Goal: Task Accomplishment & Management: Complete application form

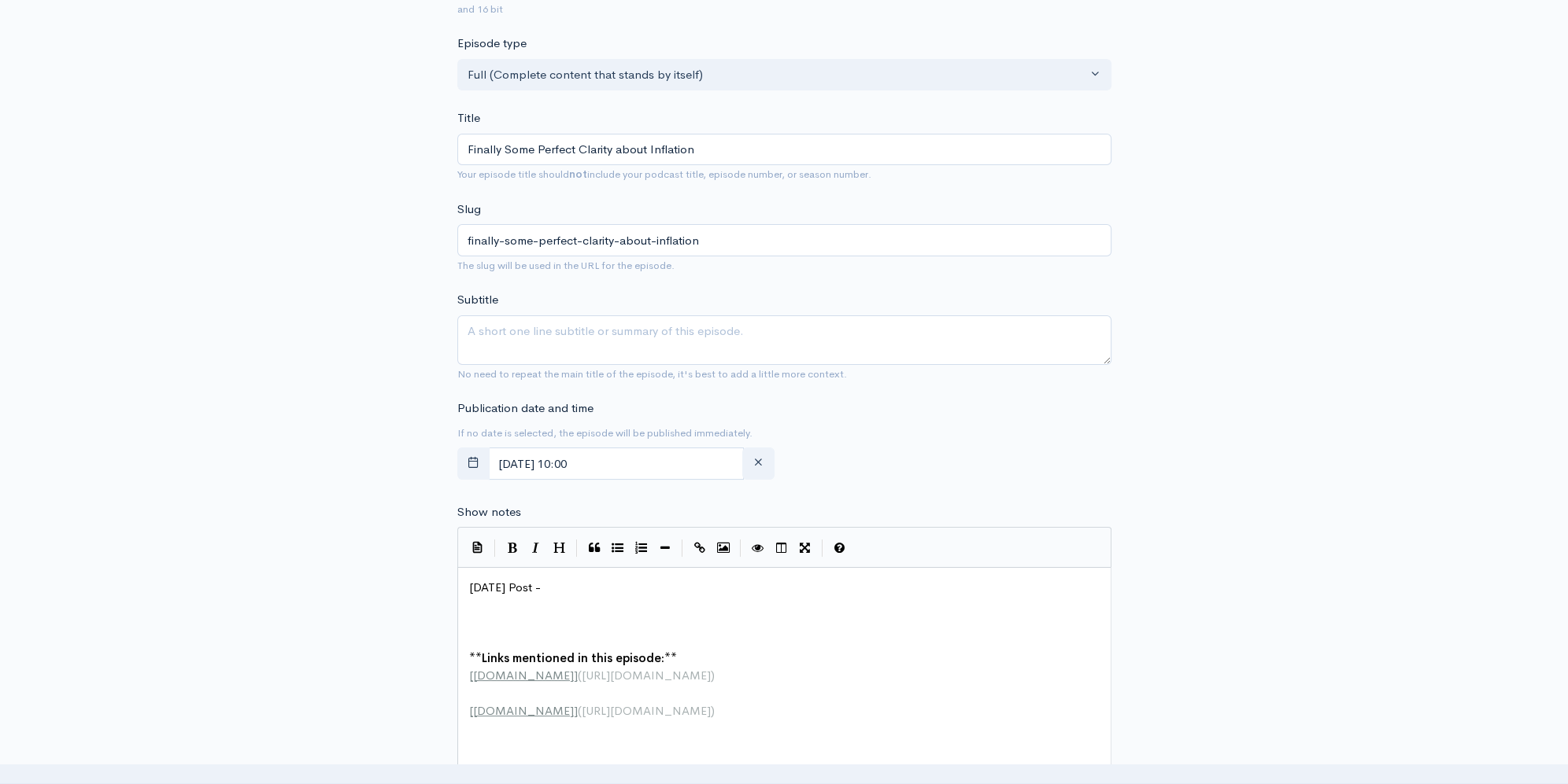
scroll to position [277, 0]
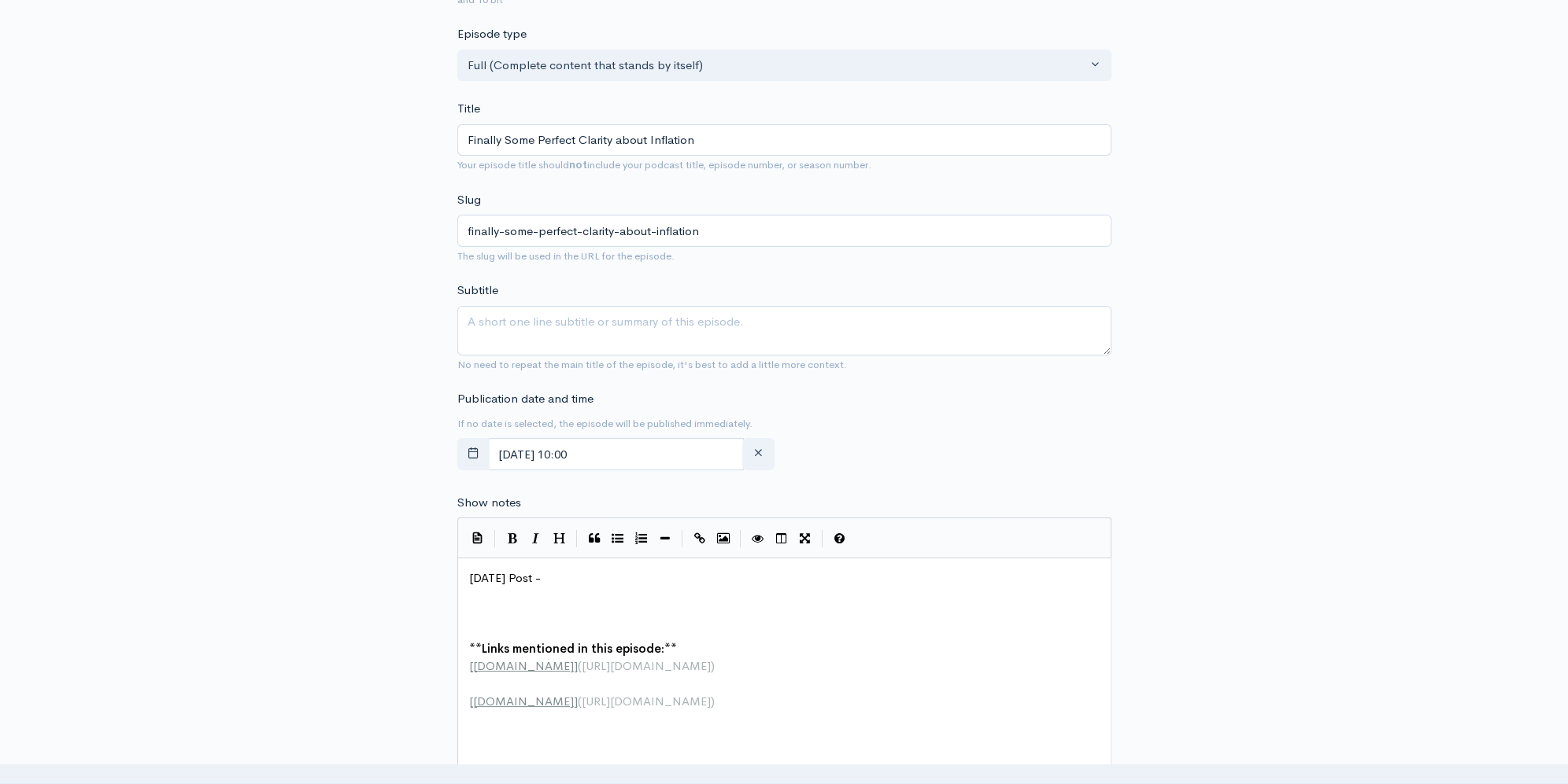
paste textarea
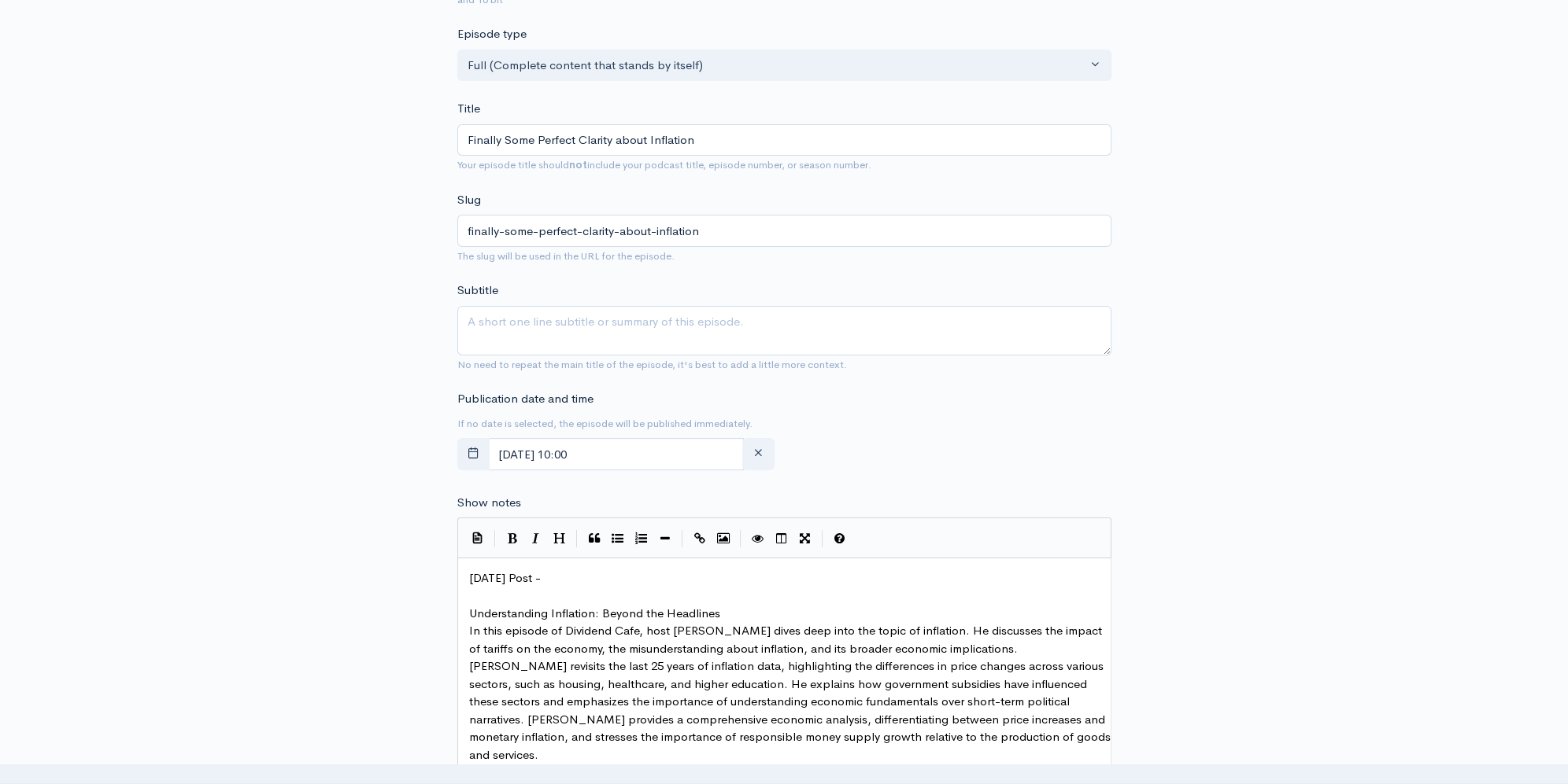
scroll to position [425, 0]
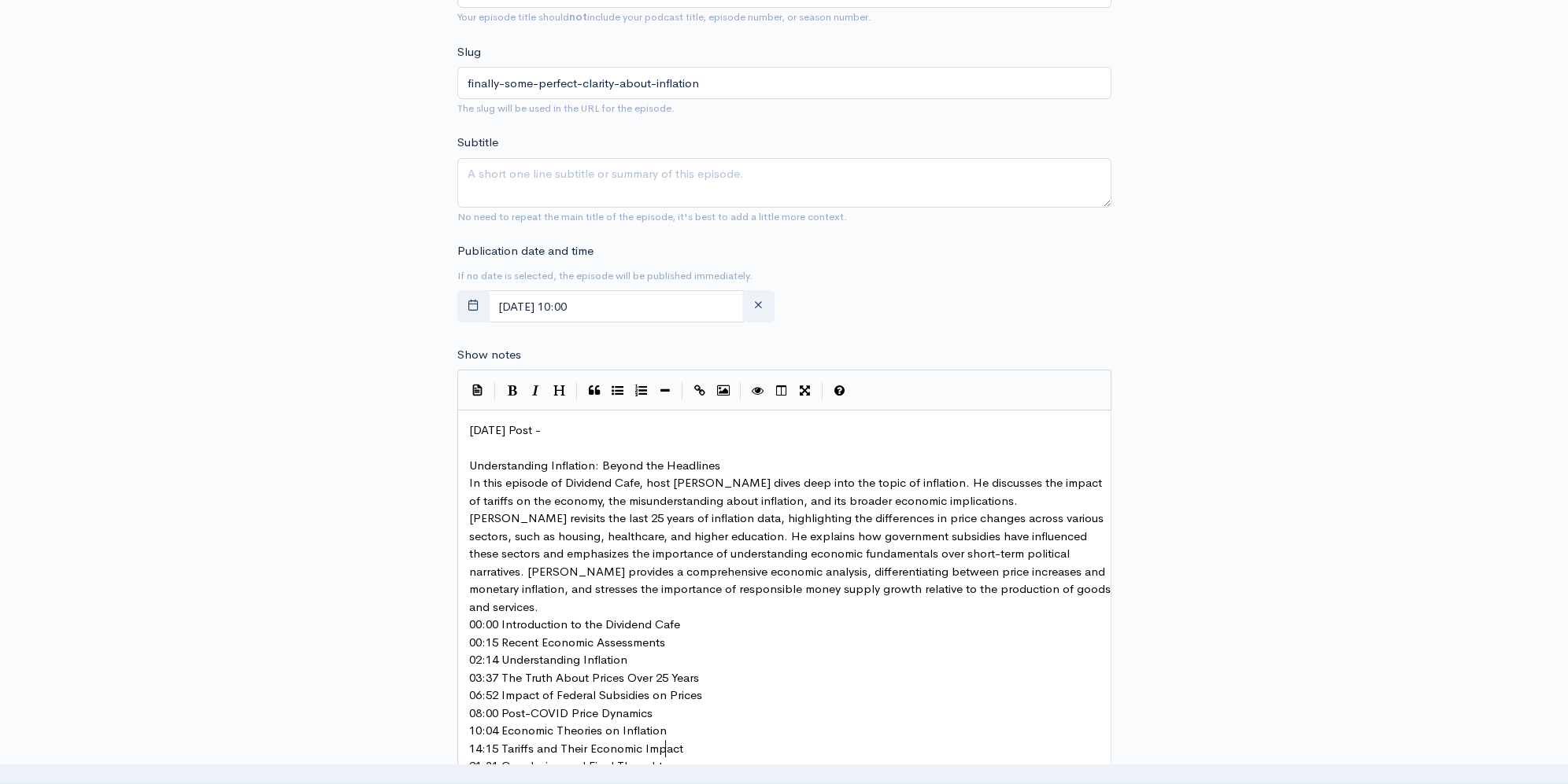
click at [731, 466] on pre "Understanding Inflation: Beyond the Headlines" at bounding box center [790, 466] width 648 height 18
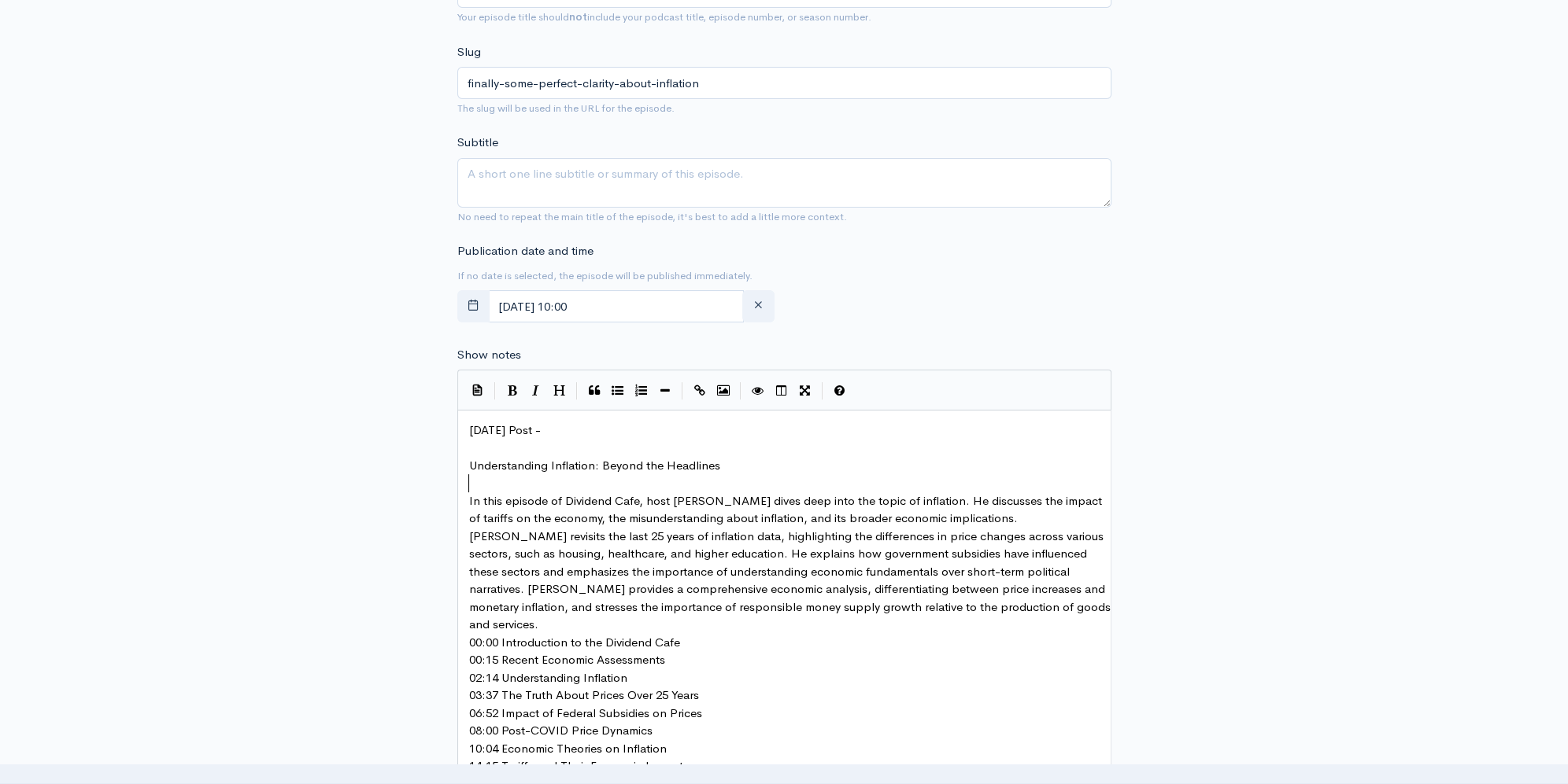
click at [1056, 607] on pre "In this episode of Dividend Cafe, host [PERSON_NAME] dives deep into the topic …" at bounding box center [790, 563] width 648 height 141
click at [692, 651] on pre "00:00 Introduction to the Dividend Cafe" at bounding box center [790, 660] width 648 height 18
click at [673, 687] on pre "00:15 Recent Economic Assessments" at bounding box center [790, 696] width 648 height 18
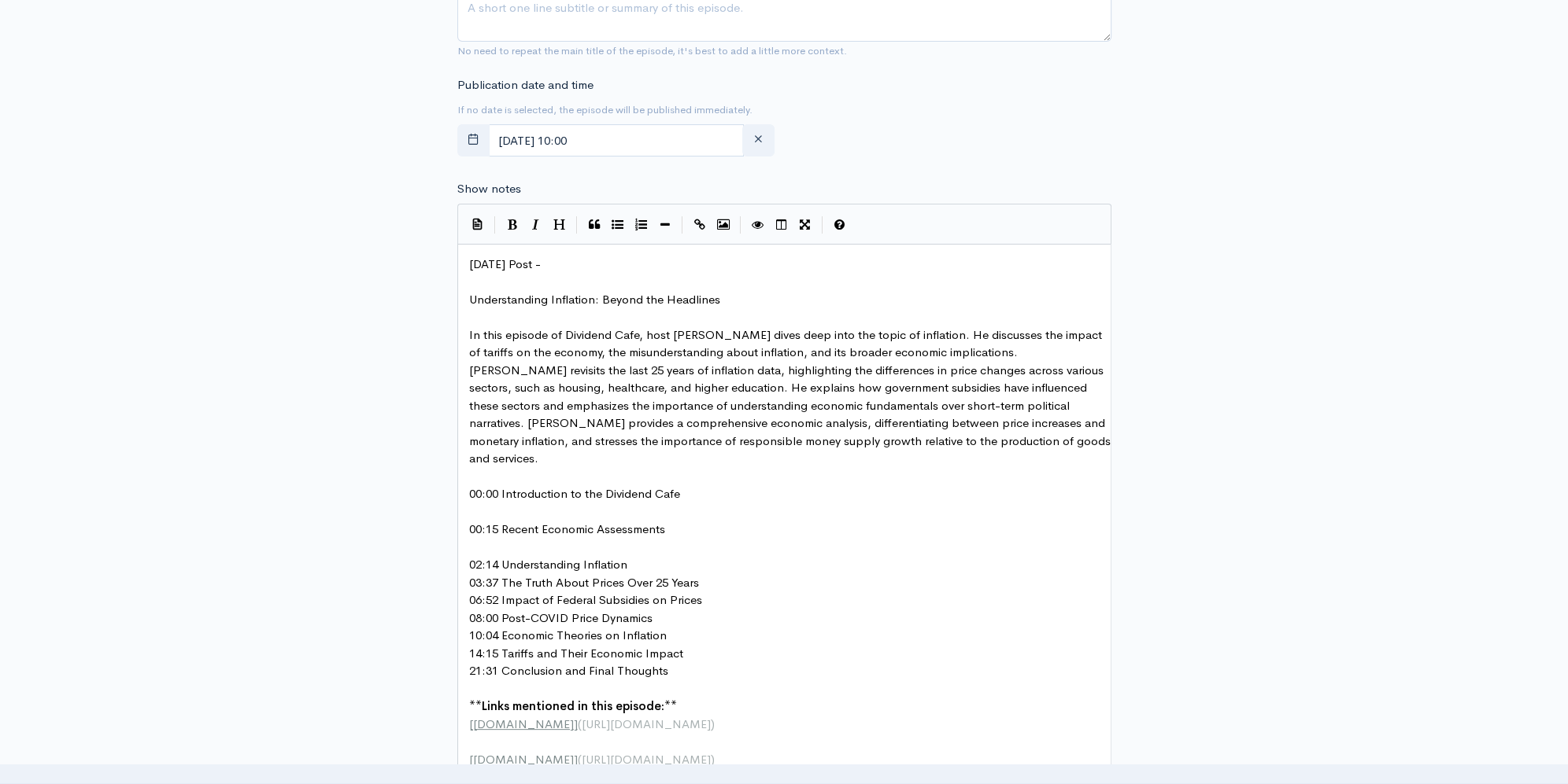
scroll to position [664, 0]
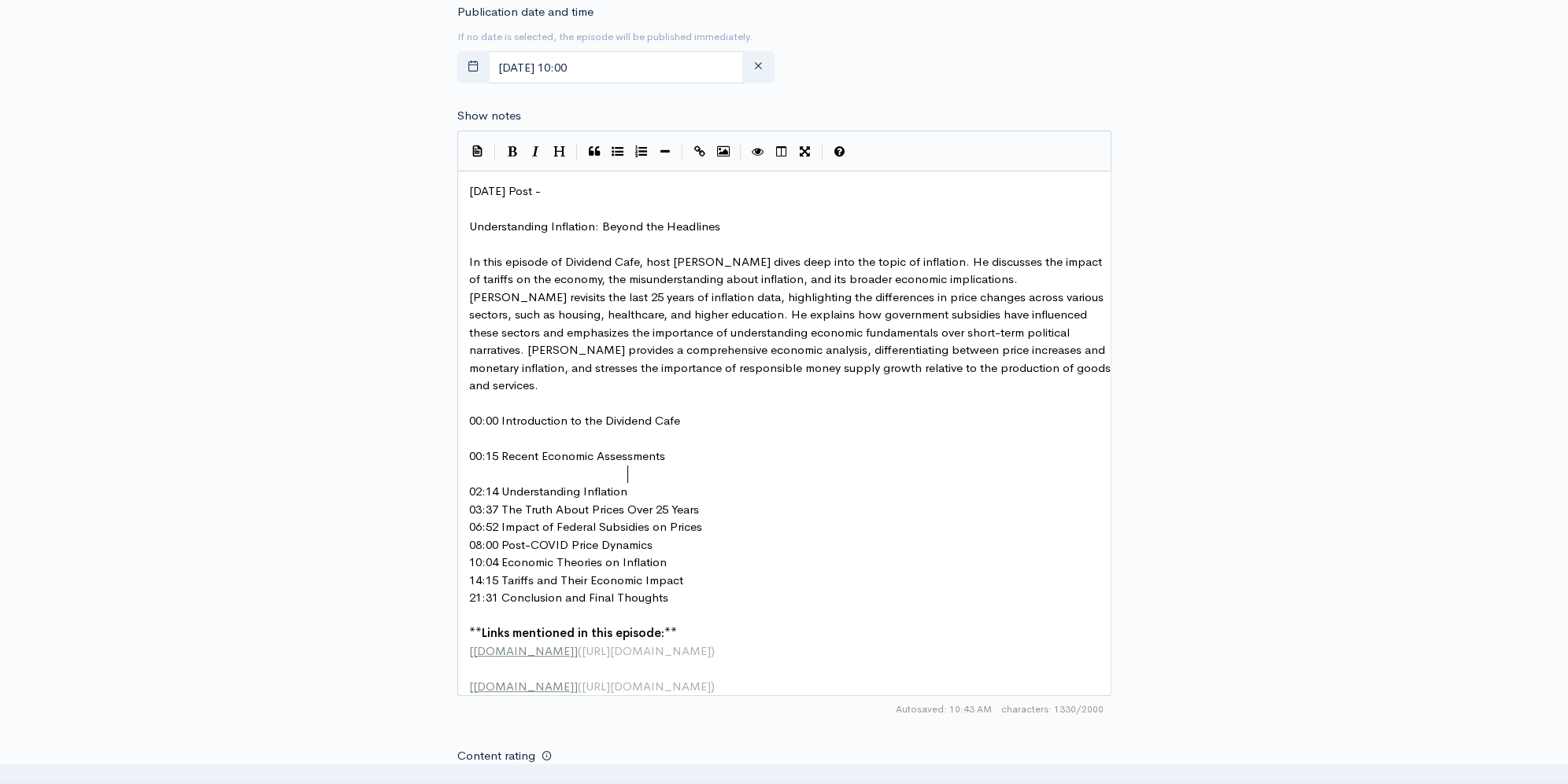
click at [655, 483] on pre "02:14 Understanding Inflation" at bounding box center [790, 492] width 648 height 18
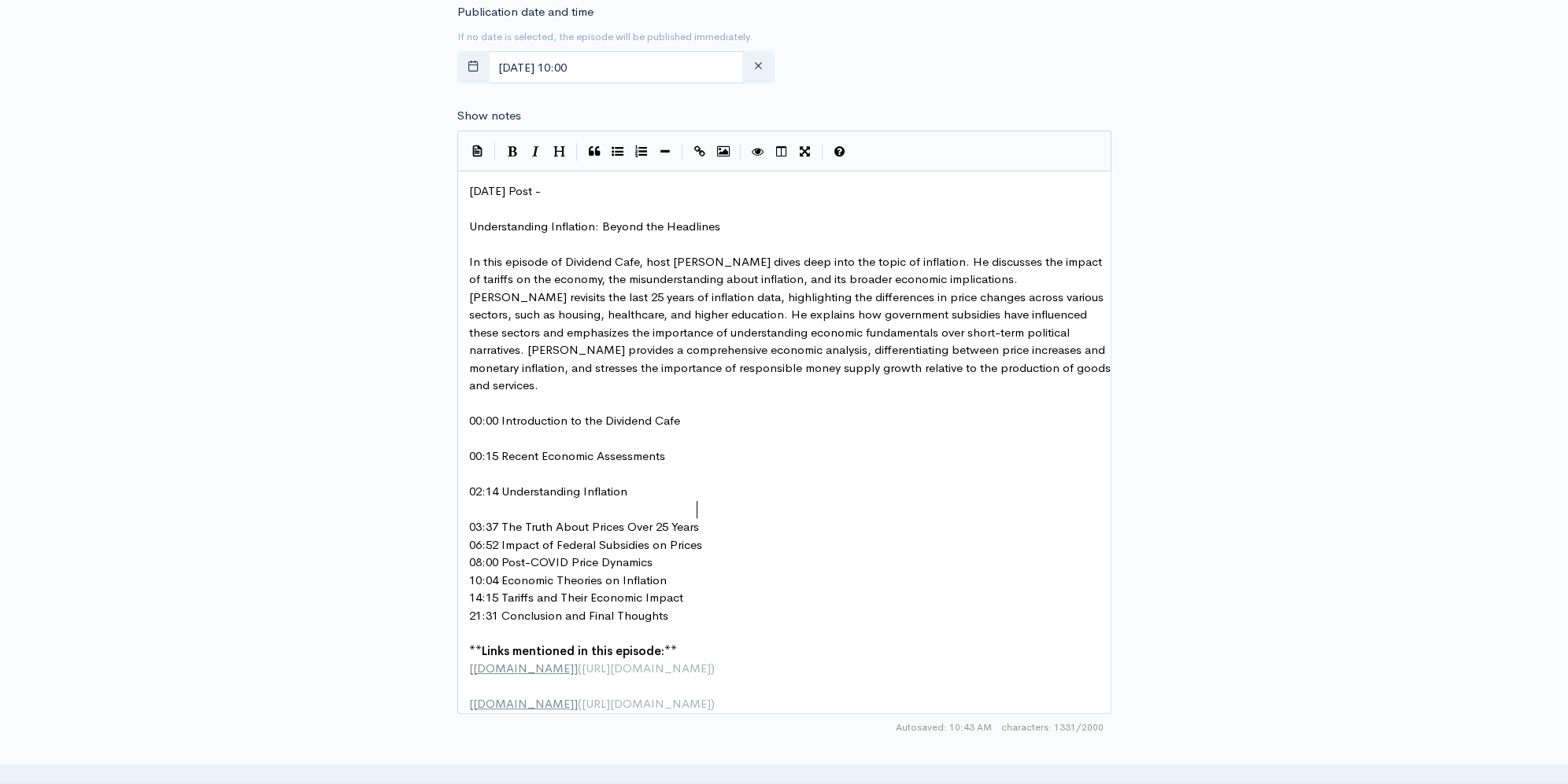
click at [716, 518] on pre "03:37 The Truth About Prices Over 25 Years" at bounding box center [790, 527] width 648 height 18
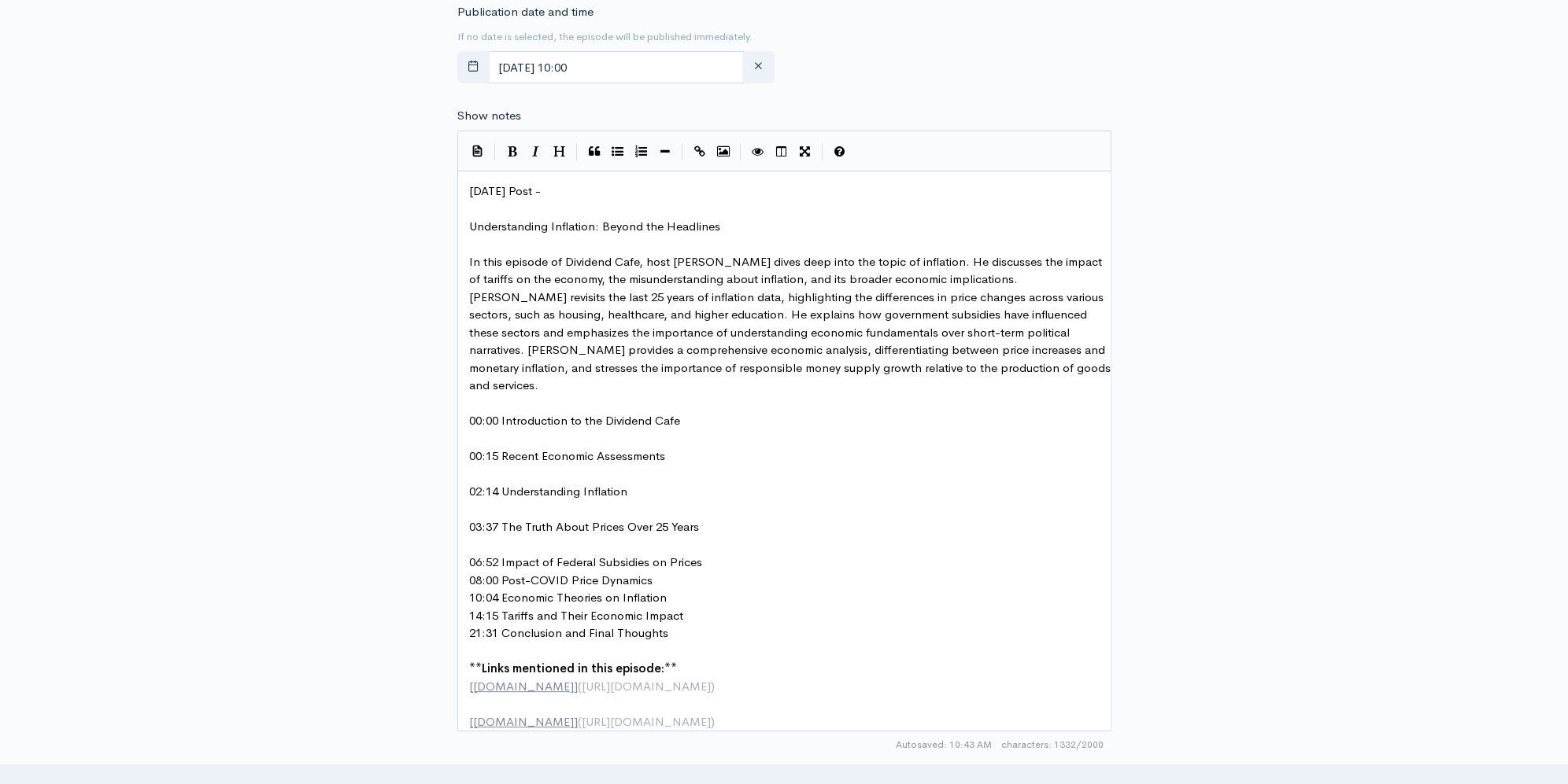
click at [725, 554] on pre "06:52 Impact of Federal Subsidies on Prices" at bounding box center [790, 563] width 648 height 18
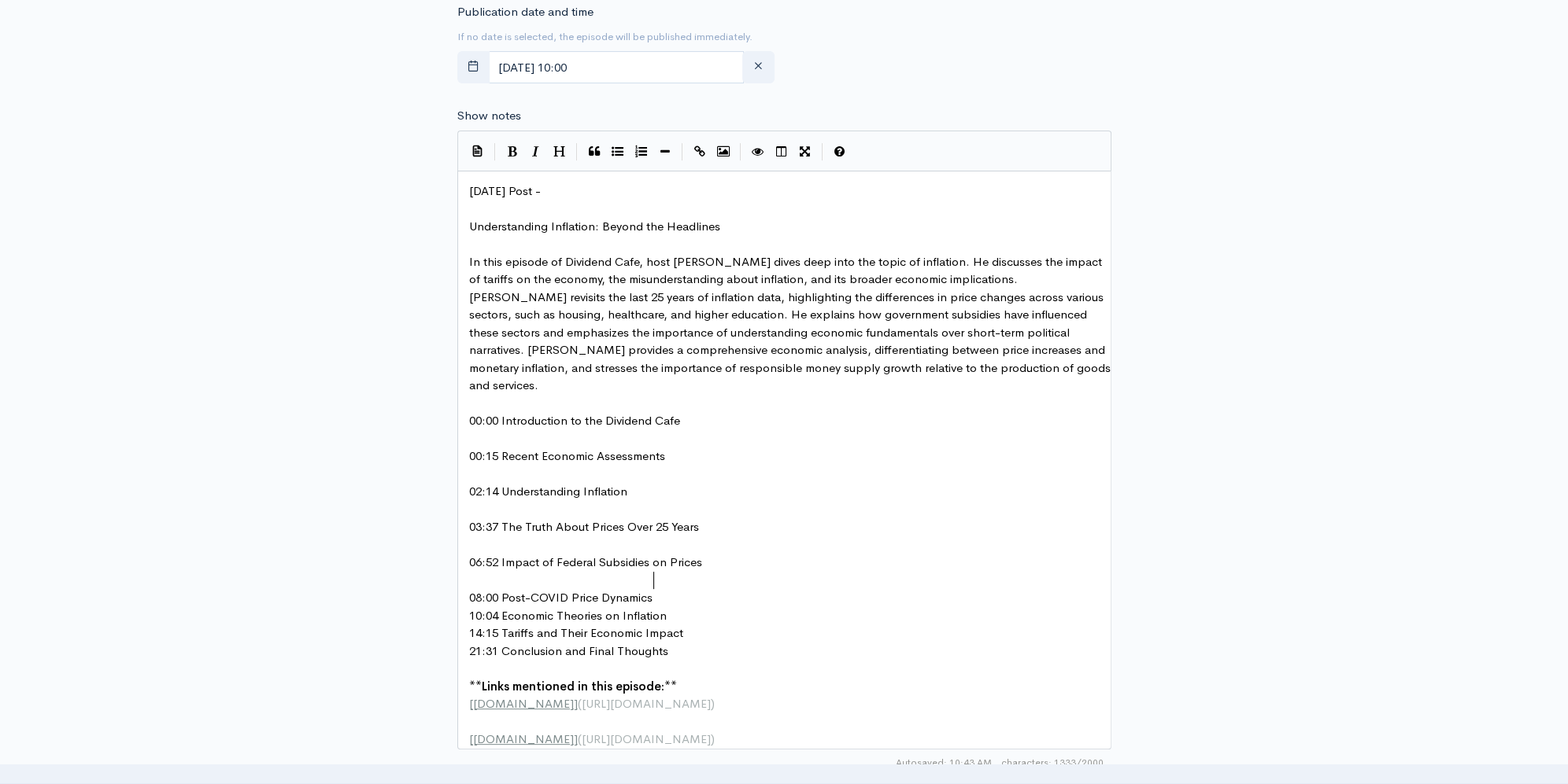
click at [675, 589] on pre "08:00 Post-COVID Price Dynamics" at bounding box center [790, 598] width 648 height 18
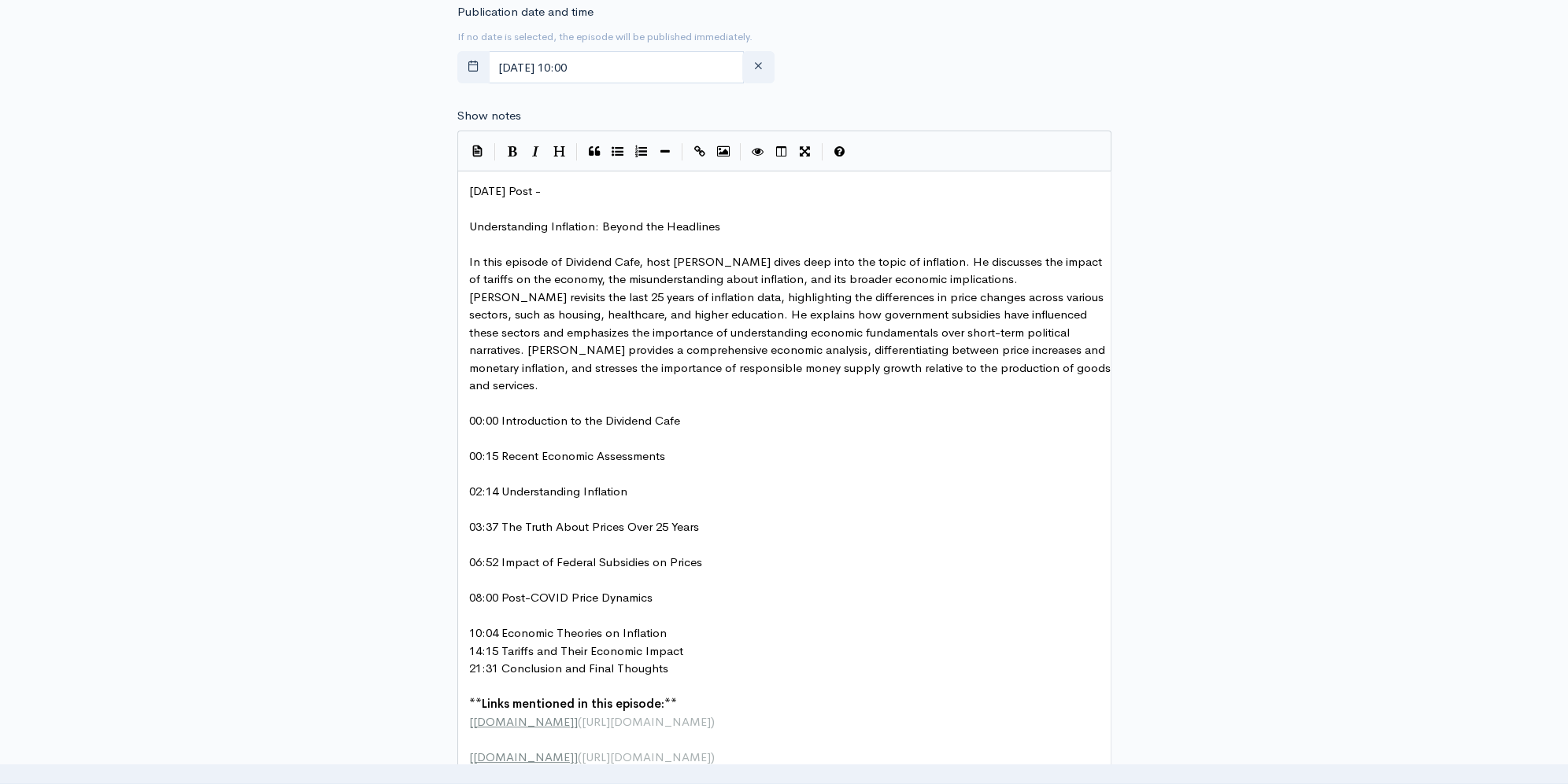
click at [673, 625] on pre "10:04 Economic Theories on Inflation" at bounding box center [790, 633] width 648 height 18
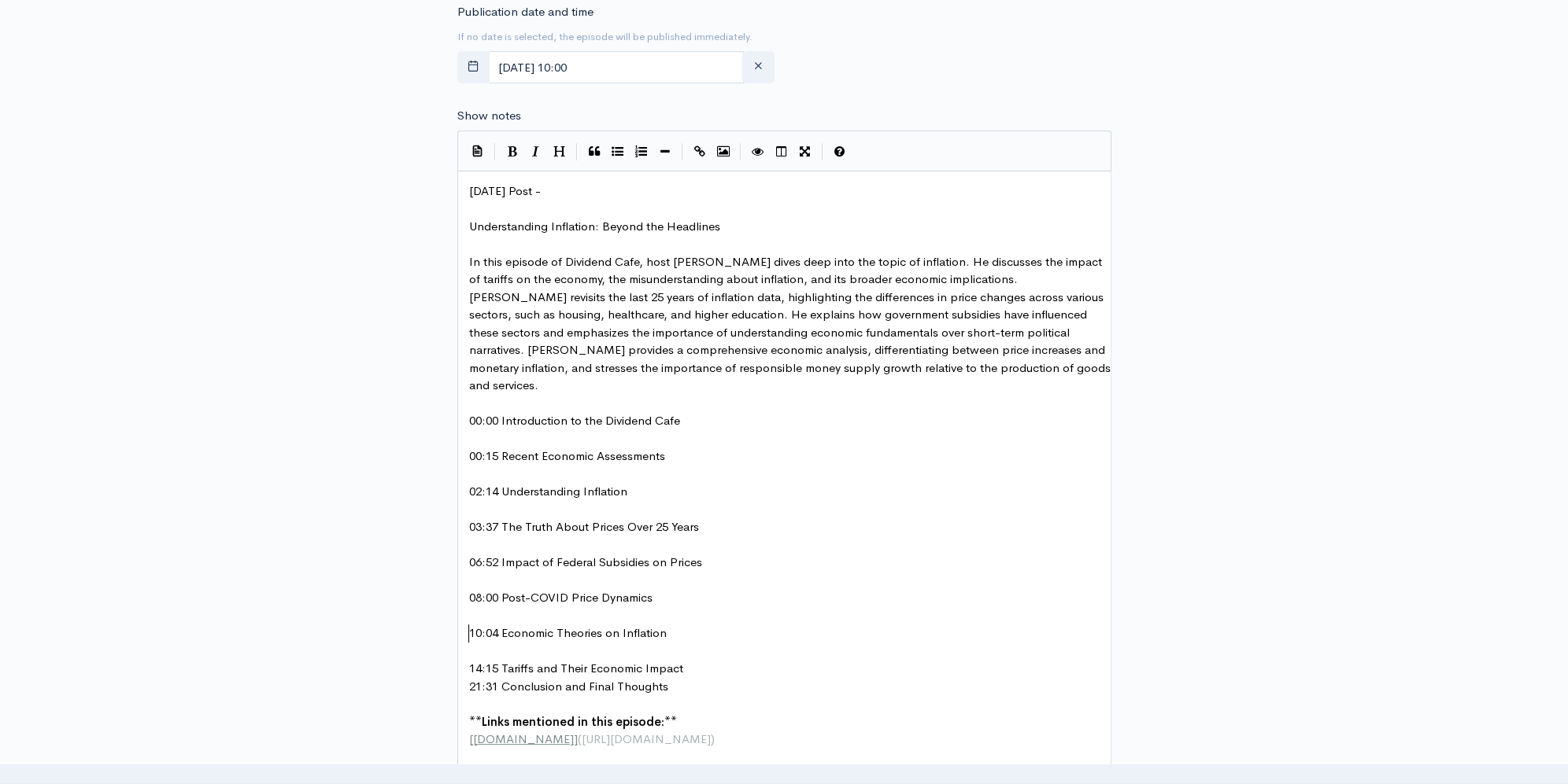
click at [692, 660] on pre "14:15 Tariffs and Their Economic Impact" at bounding box center [790, 668] width 648 height 18
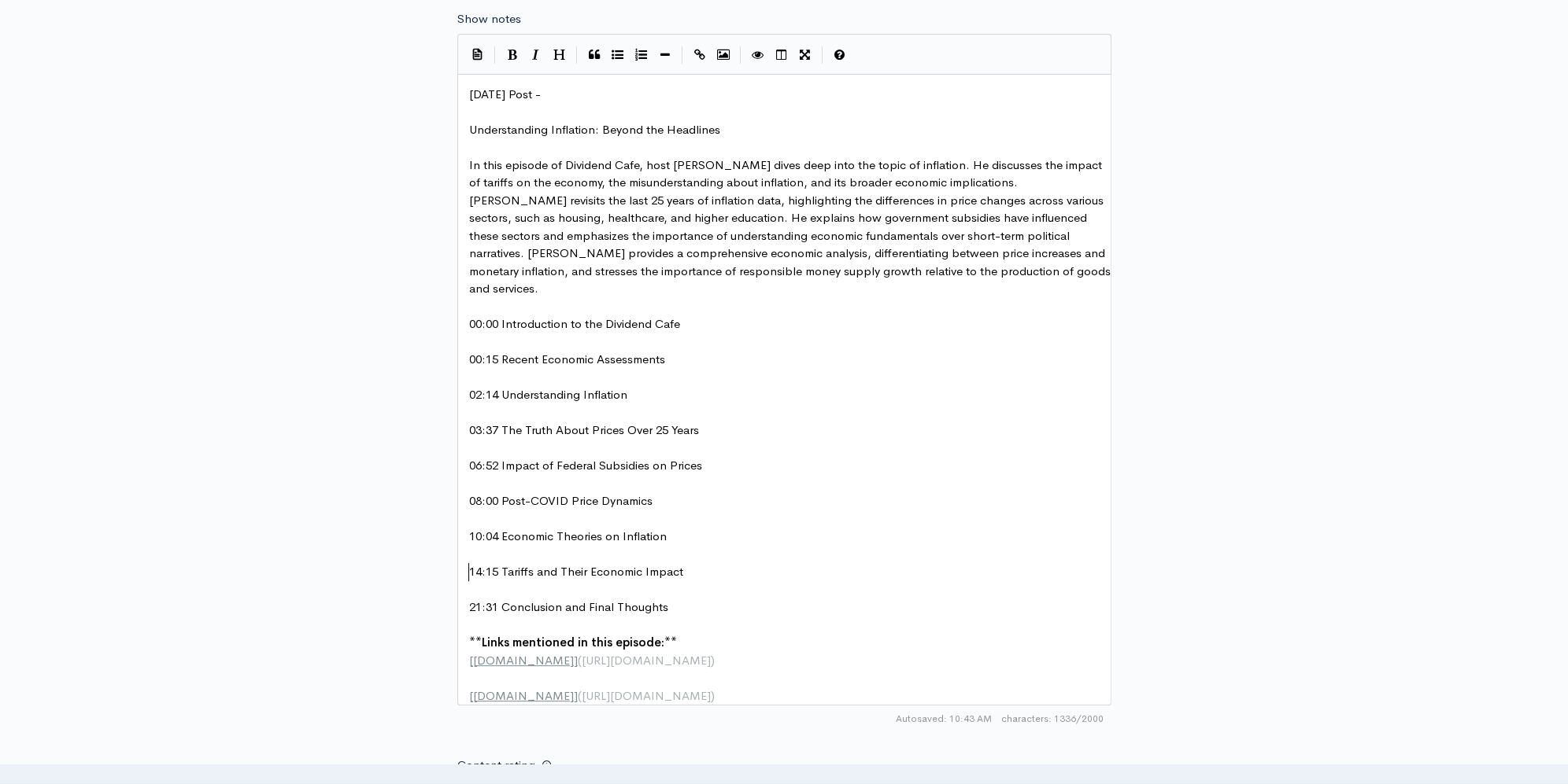
scroll to position [995, 0]
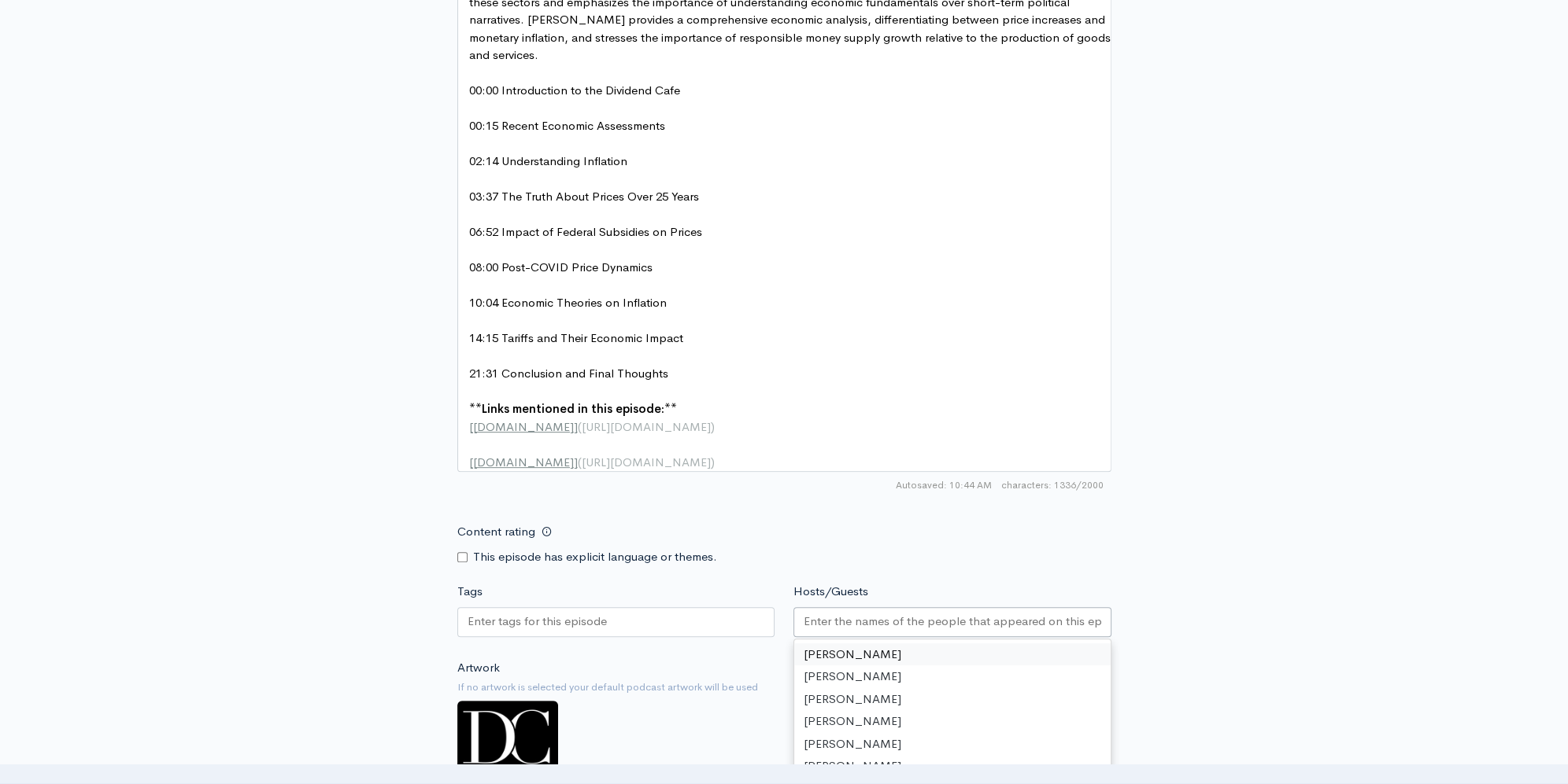
click at [929, 622] on input "Hosts/Guests" at bounding box center [952, 622] width 297 height 18
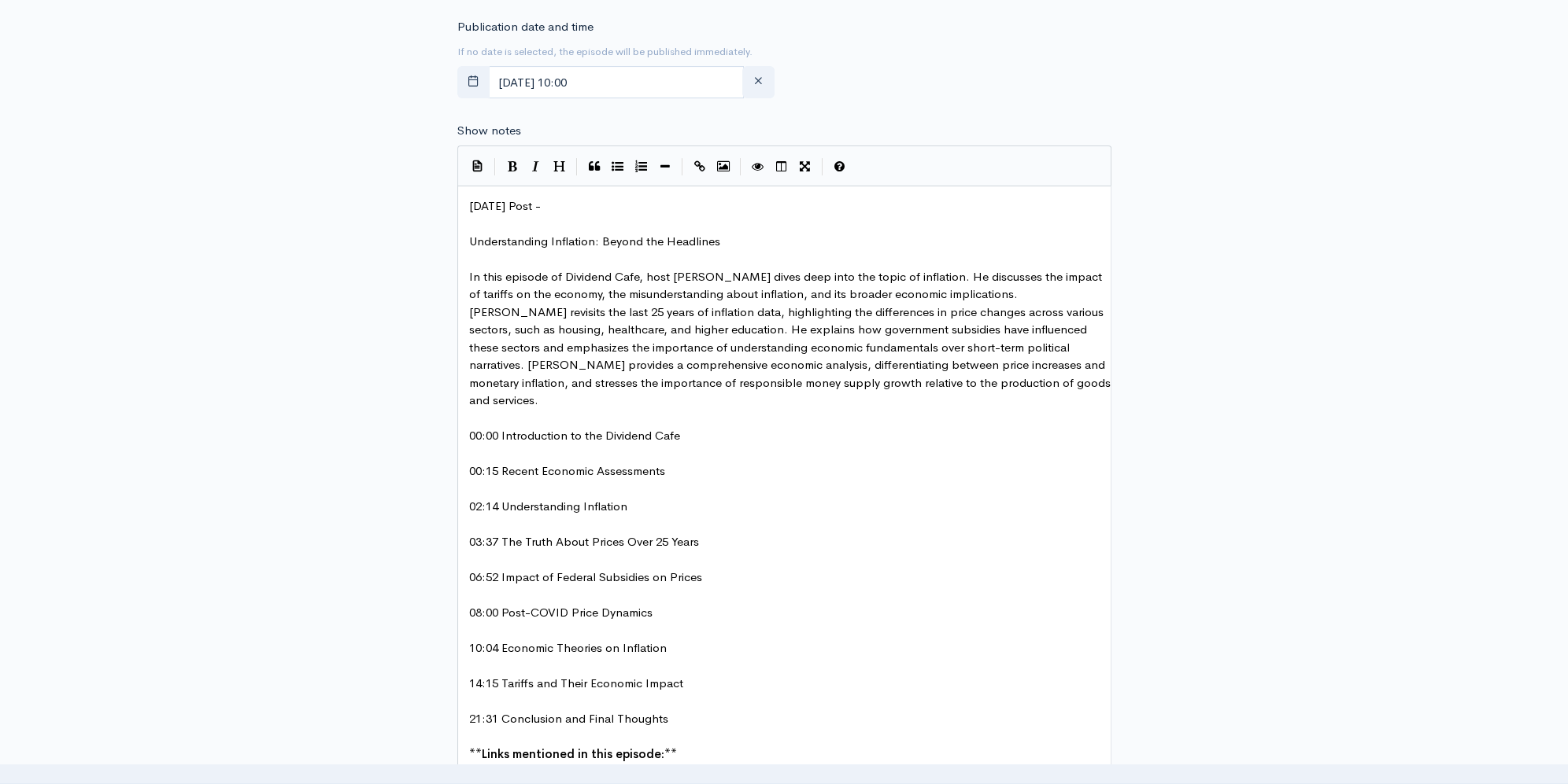
scroll to position [640, 0]
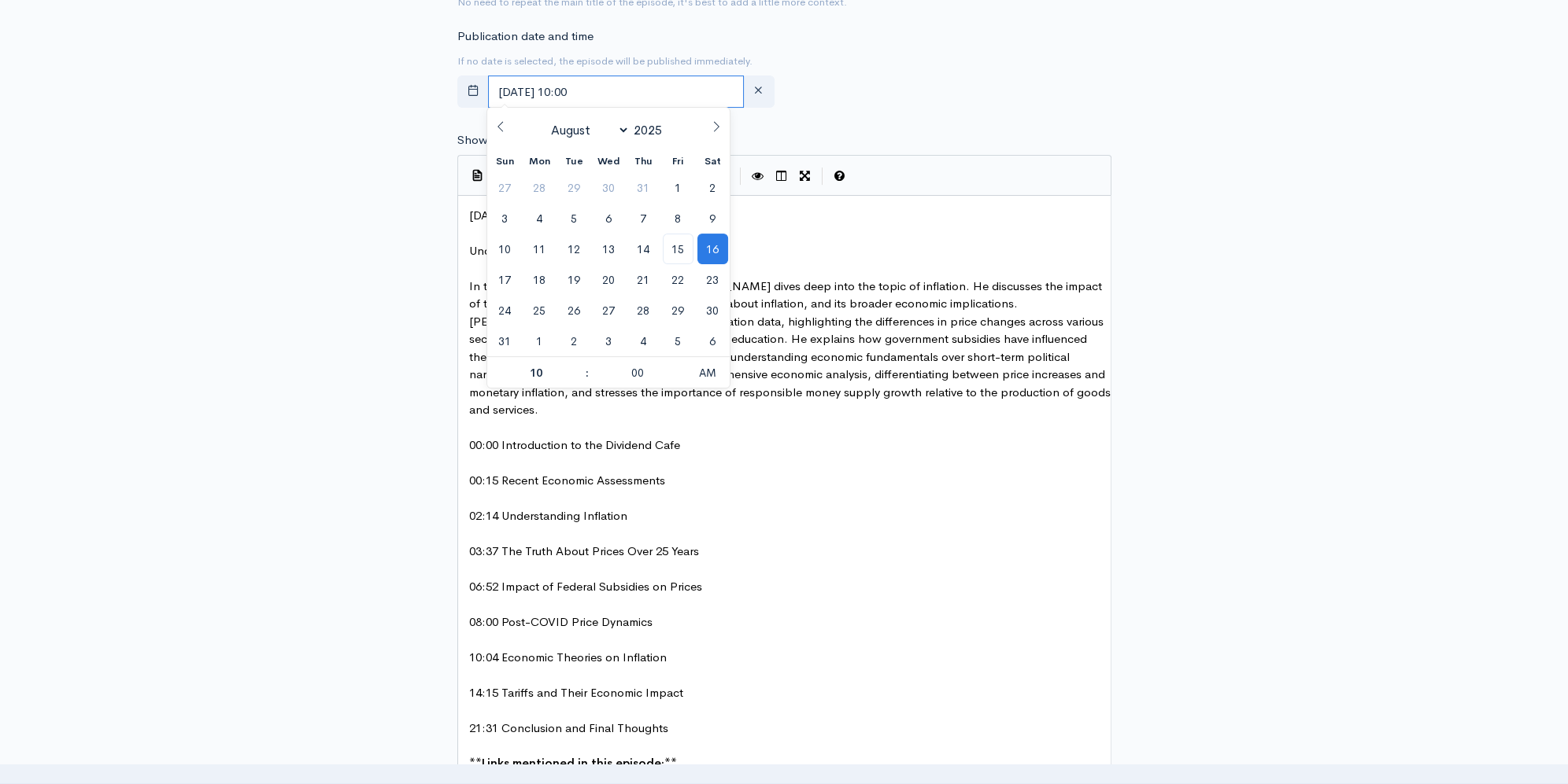
click at [631, 98] on input "August, 16 2025 10:00" at bounding box center [616, 92] width 256 height 32
click at [1489, 201] on div "New episode Create a new episode Back to episodes Audio file Choose file 0 ZenC…" at bounding box center [784, 385] width 1568 height 1942
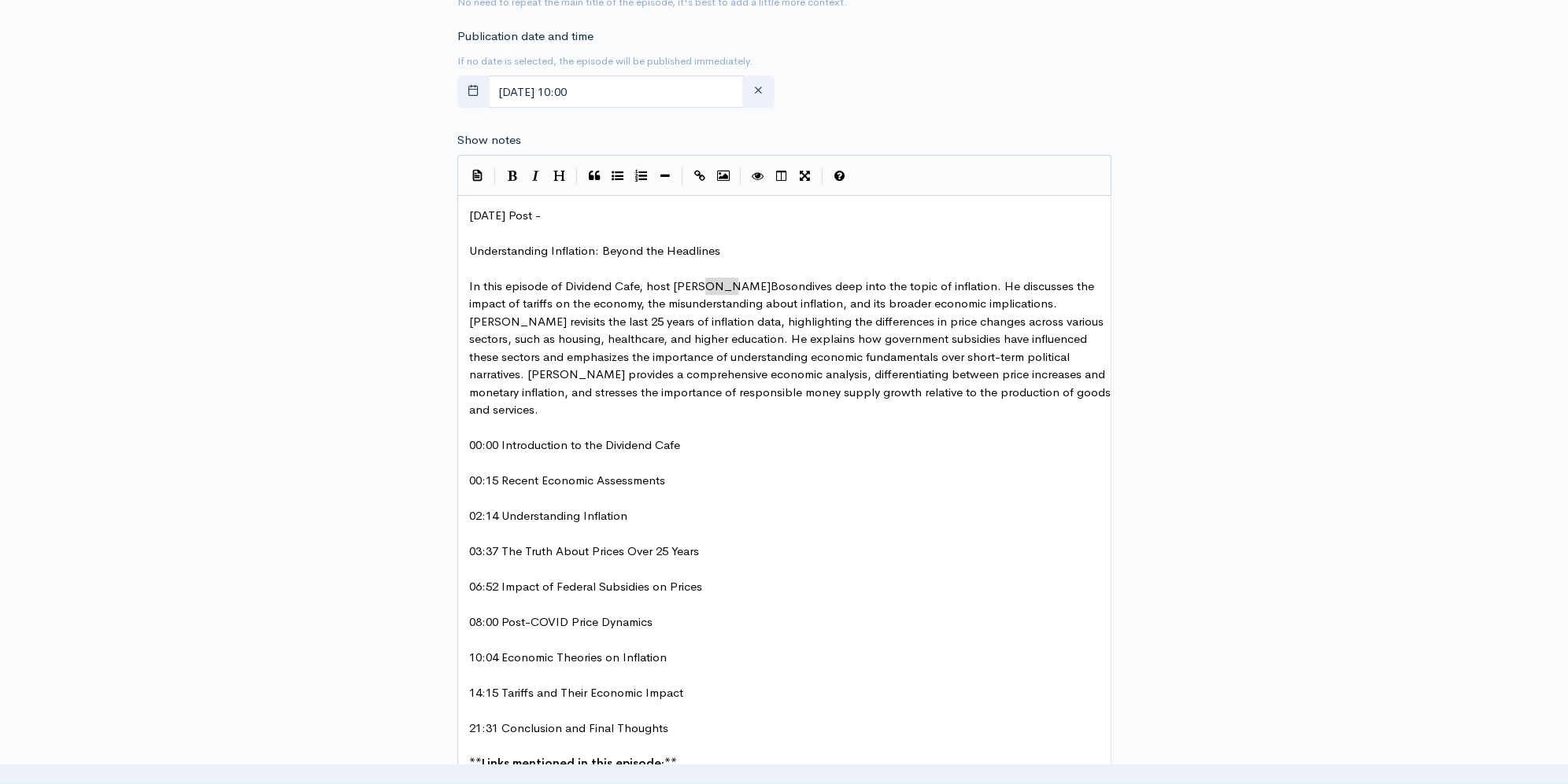
drag, startPoint x: 706, startPoint y: 286, endPoint x: 737, endPoint y: 288, distance: 31.1
type textarea "Bahnsen"
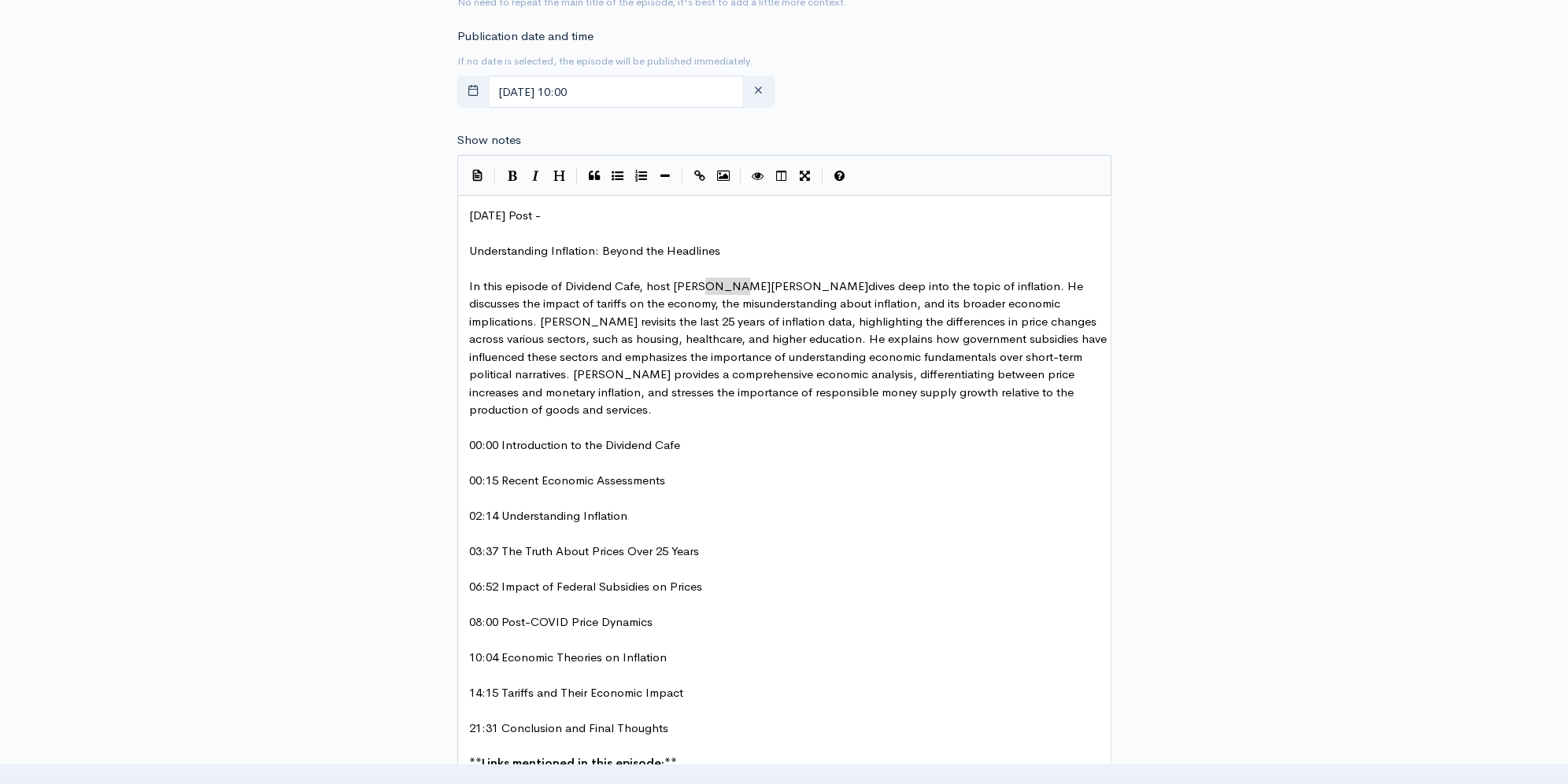
drag, startPoint x: 749, startPoint y: 286, endPoint x: 707, endPoint y: 292, distance: 42.4
type textarea "Boson"
drag, startPoint x: 1036, startPoint y: 304, endPoint x: 1003, endPoint y: 308, distance: 33.2
paste textarea
type textarea "Boson"
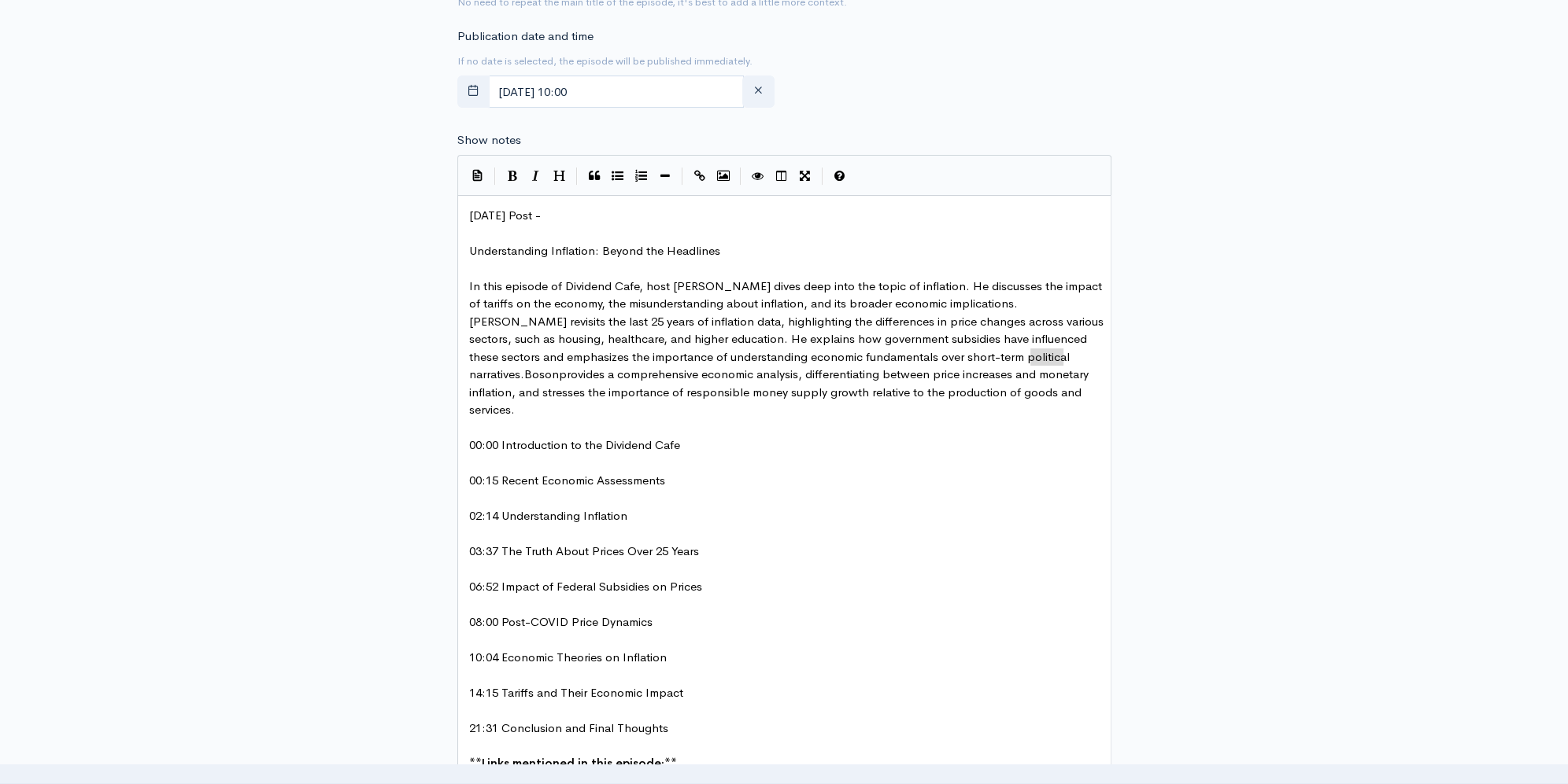
drag, startPoint x: 1063, startPoint y: 355, endPoint x: 1031, endPoint y: 360, distance: 32.4
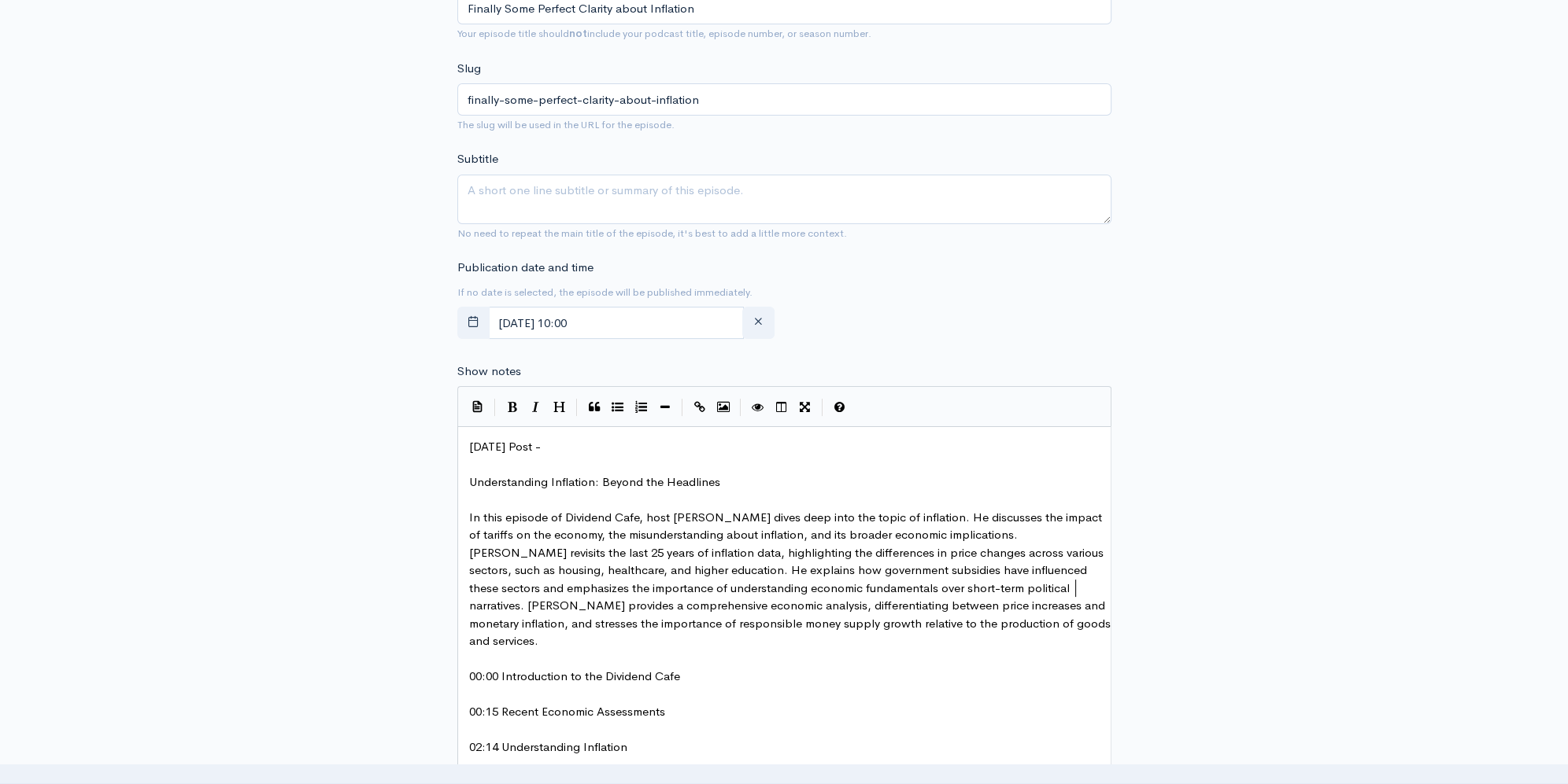
scroll to position [417, 0]
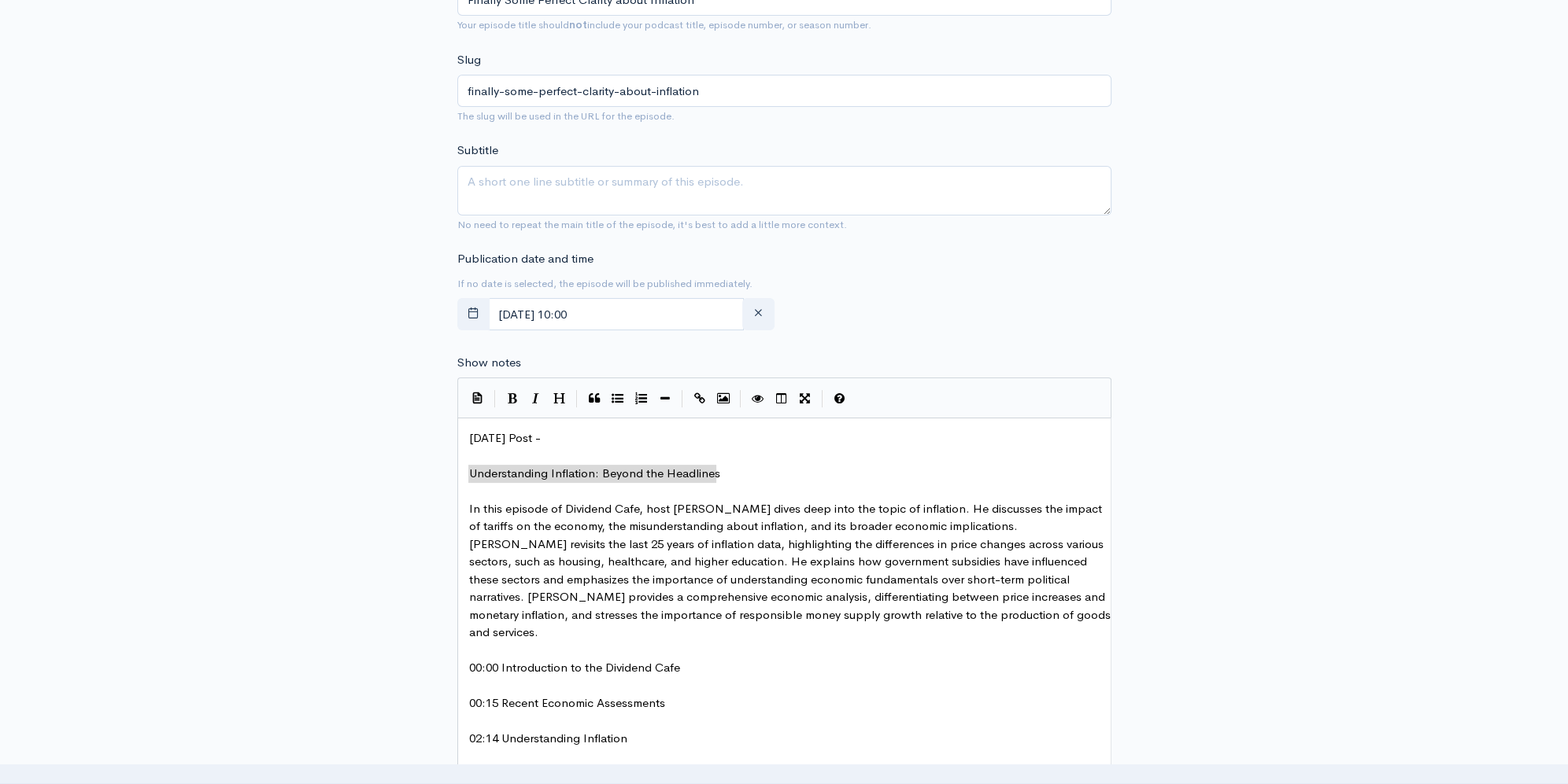
drag, startPoint x: 725, startPoint y: 471, endPoint x: 366, endPoint y: 468, distance: 359.0
type textarea "Understanding Inflation: Beyond the Headlines"
click at [557, 185] on textarea "Subtitle" at bounding box center [784, 191] width 654 height 49
paste textarea "Understanding Inflation: Beyond the Headlines"
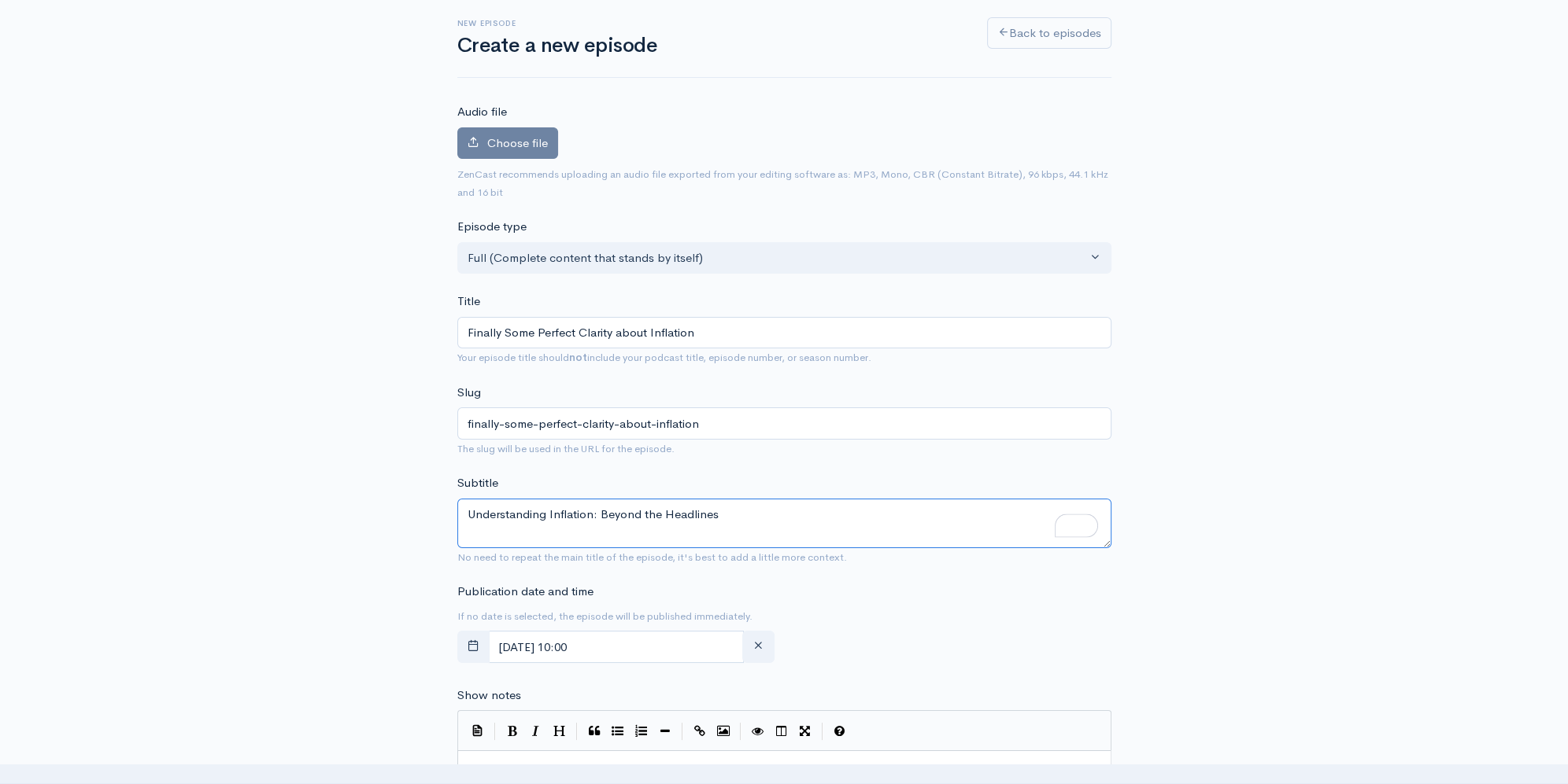
scroll to position [42, 0]
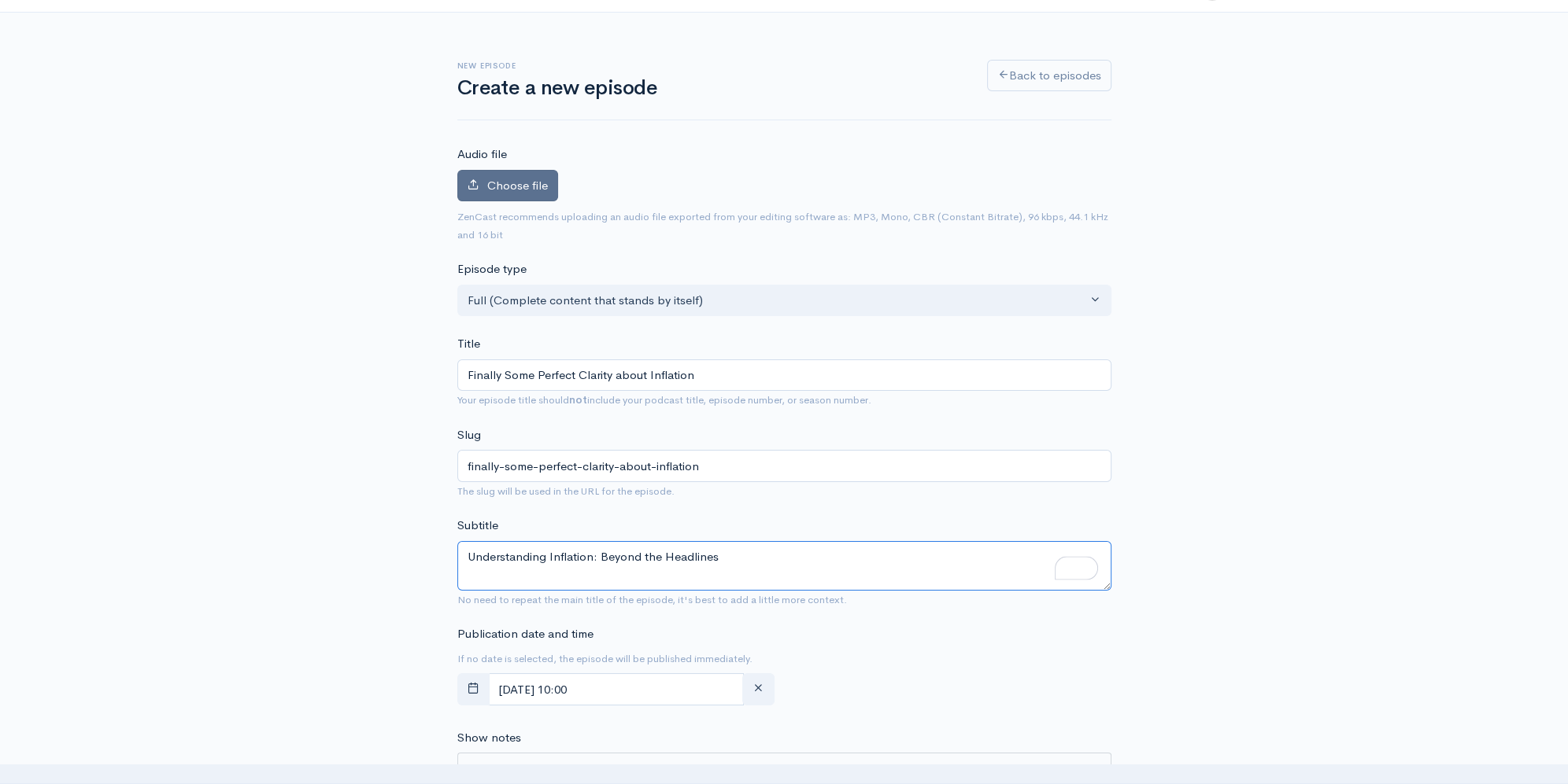
type textarea "Understanding Inflation: Beyond the Headlines"
click at [531, 179] on span "Choose file" at bounding box center [518, 185] width 61 height 15
click at [0, 0] on input "Choose file" at bounding box center [0, 0] width 0 height 0
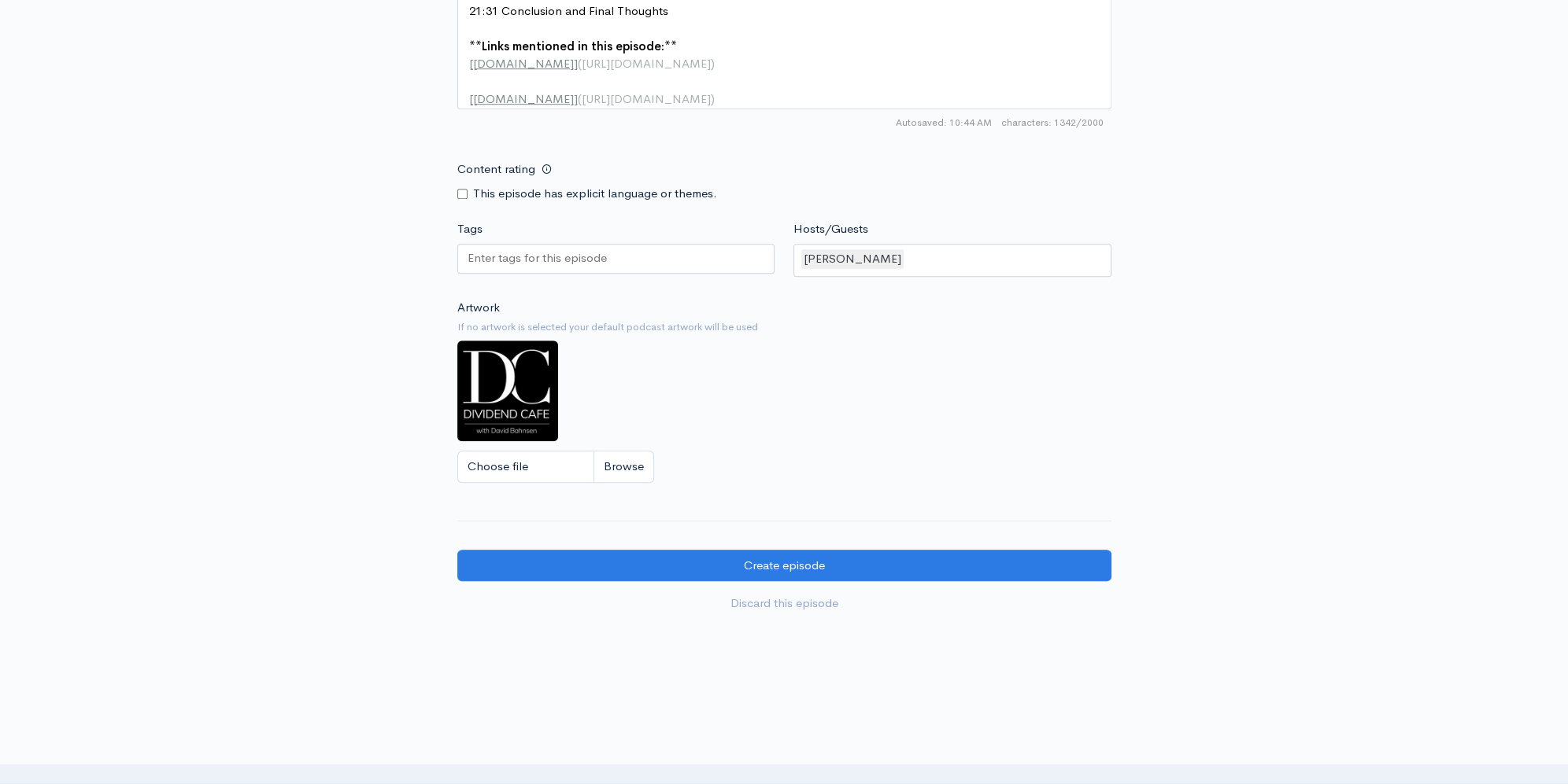
scroll to position [1496, 0]
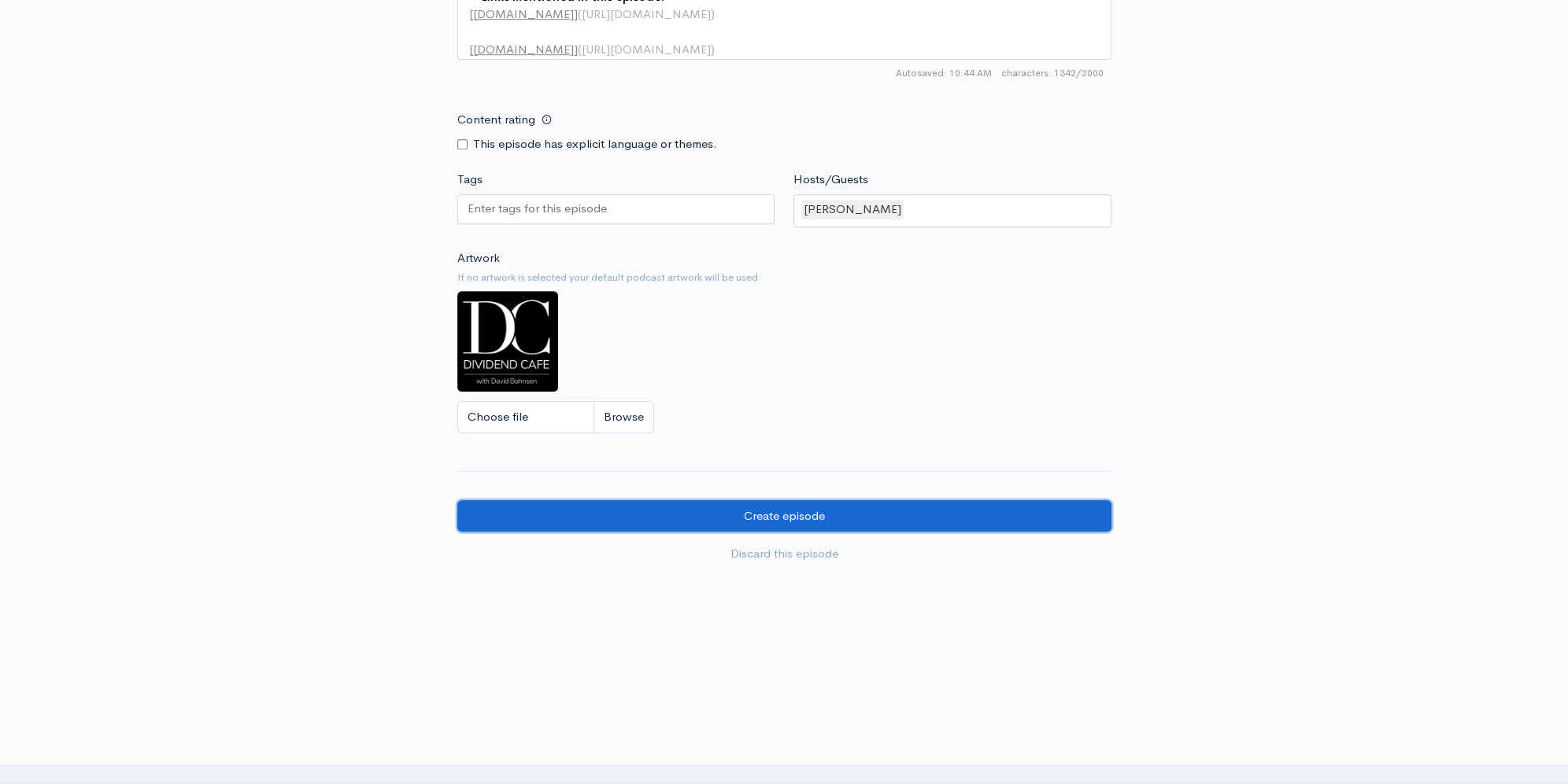
click at [966, 516] on input "Create episode" at bounding box center [784, 516] width 654 height 32
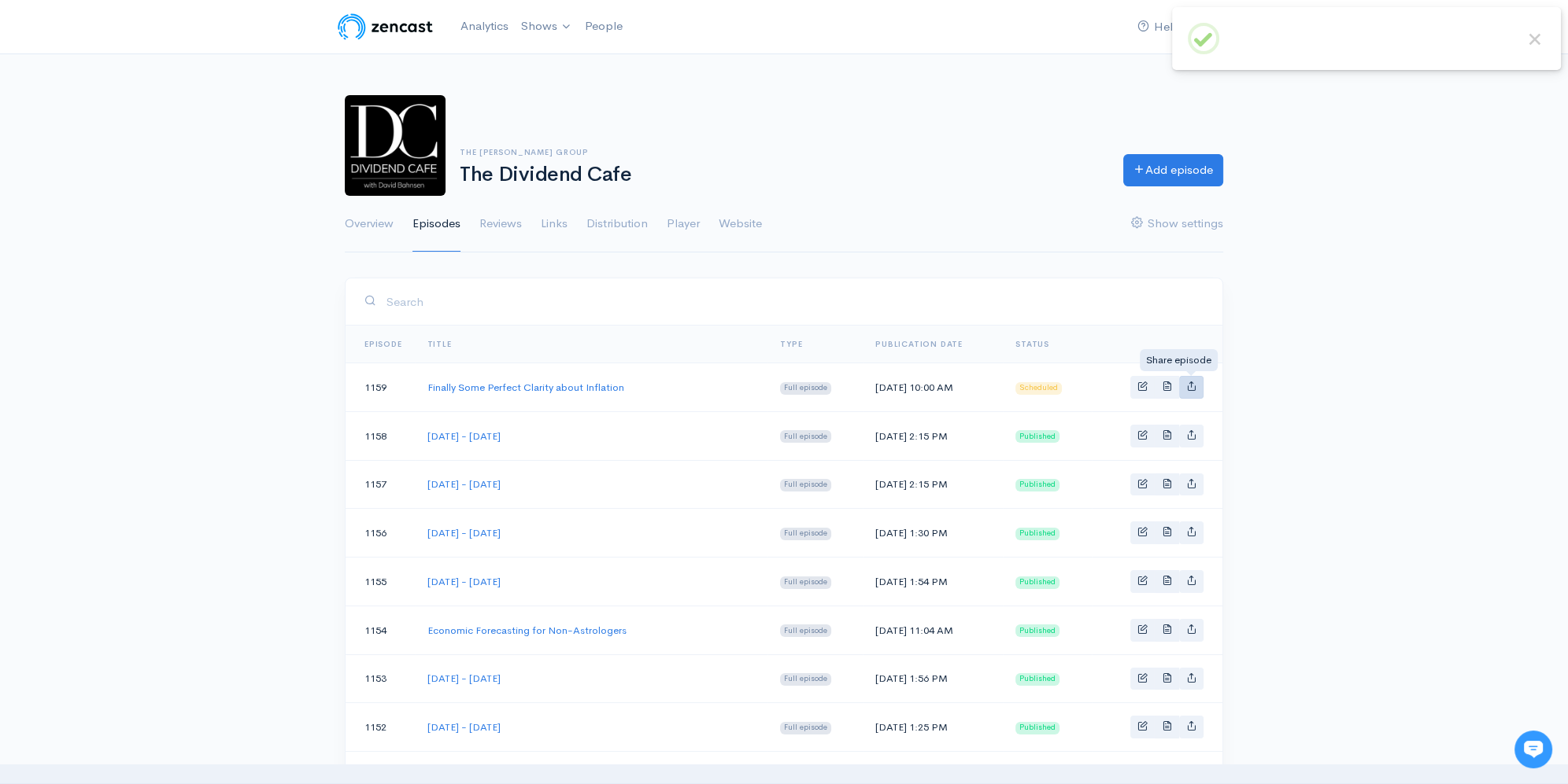
click at [1187, 378] on link "Basic example" at bounding box center [1192, 387] width 25 height 23
type input "https://podcast.dividendcafe.com/episodes/finally-some-perfect-clarity-about-in…"
type input "https://dts.podtrac.com/redirect.mp3/media.zencast.fm/the-dividend-cafe-1/21d7d…"
type input "<iframe src='https://share.zencast.fm/embed/episode/21d7d391-9e2b-4855-9bbf-116…"
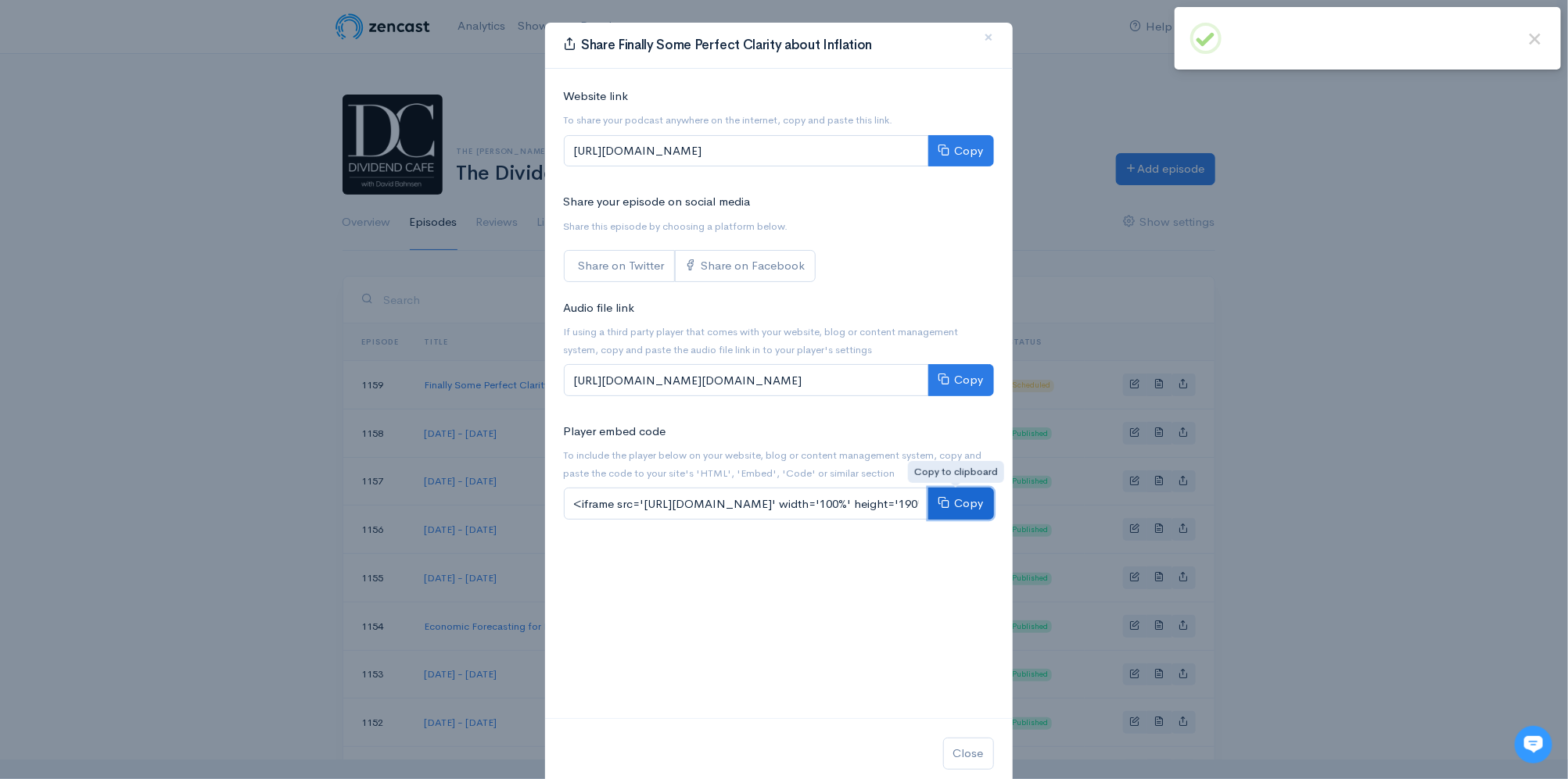
click at [966, 513] on button "Copy" at bounding box center [961, 504] width 66 height 32
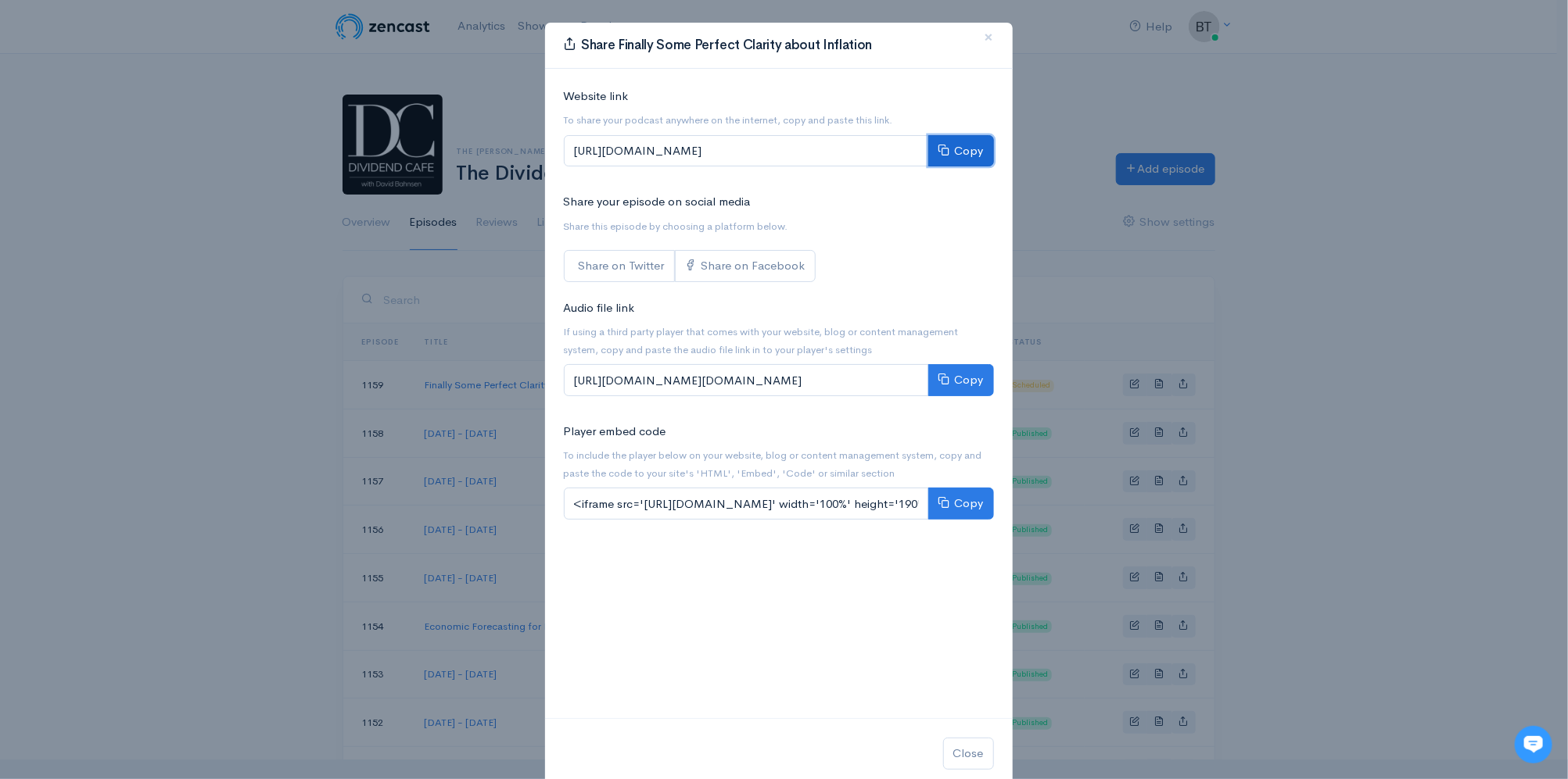
click at [962, 150] on button "Copy" at bounding box center [961, 151] width 66 height 32
click at [1442, 115] on div "Share Finally Some Perfect Clarity about Inflation × Website link To share your…" at bounding box center [784, 390] width 1568 height 779
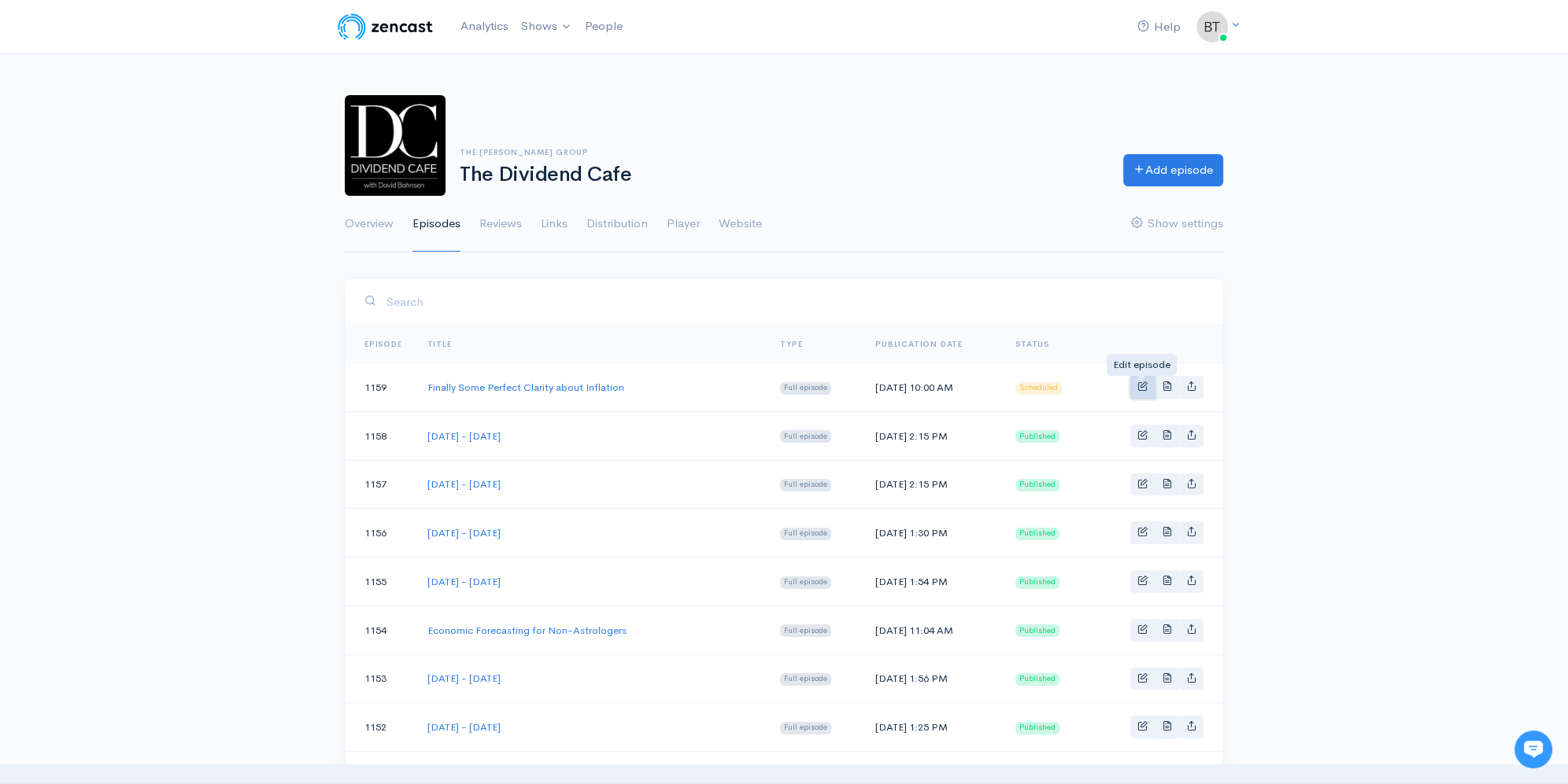
click at [1144, 384] on span "Basic example" at bounding box center [1143, 385] width 10 height 10
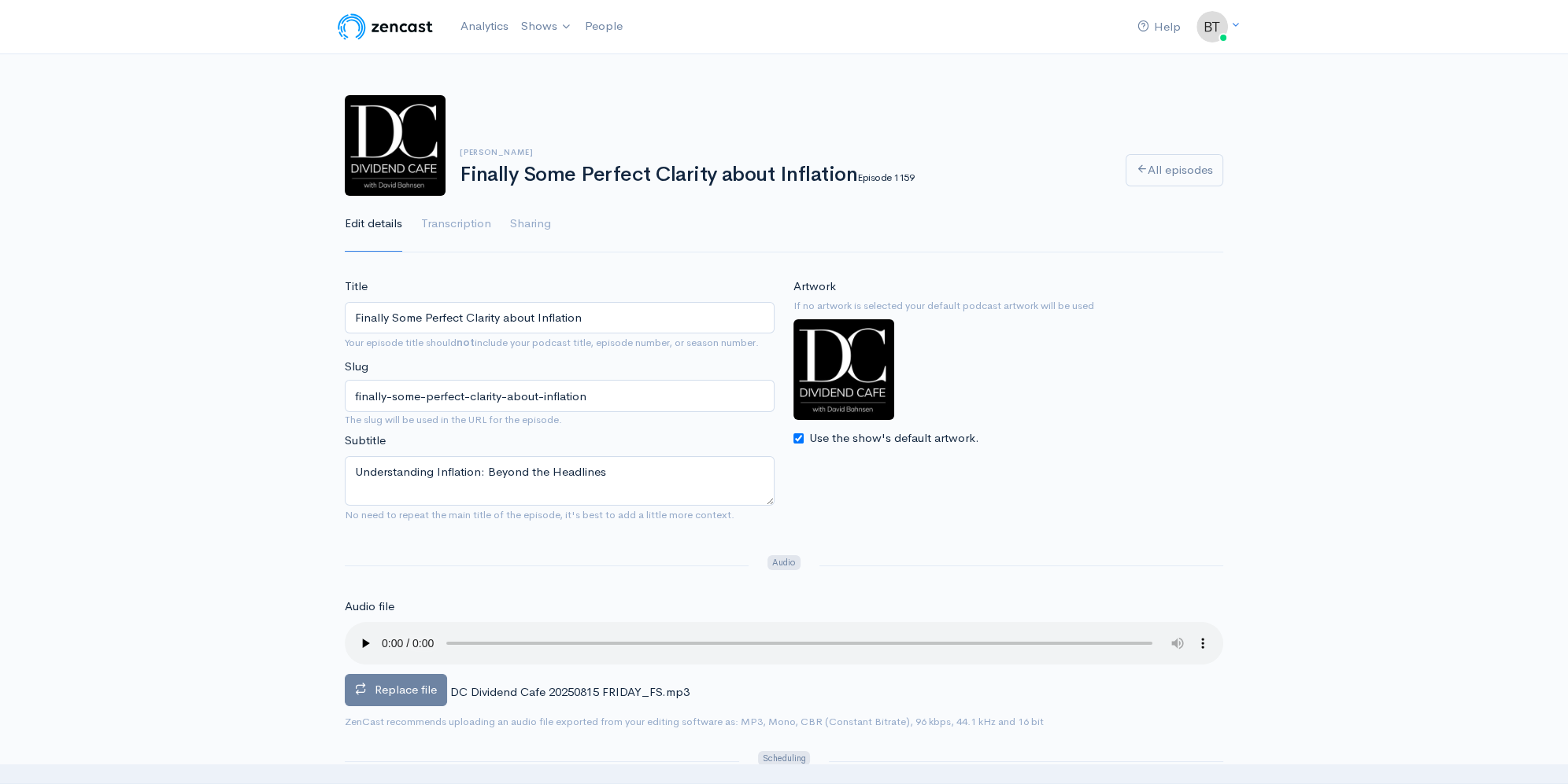
click at [370, 697] on label "Replace file" at bounding box center [396, 690] width 103 height 32
click at [0, 0] on input "Replace file" at bounding box center [0, 0] width 0 height 0
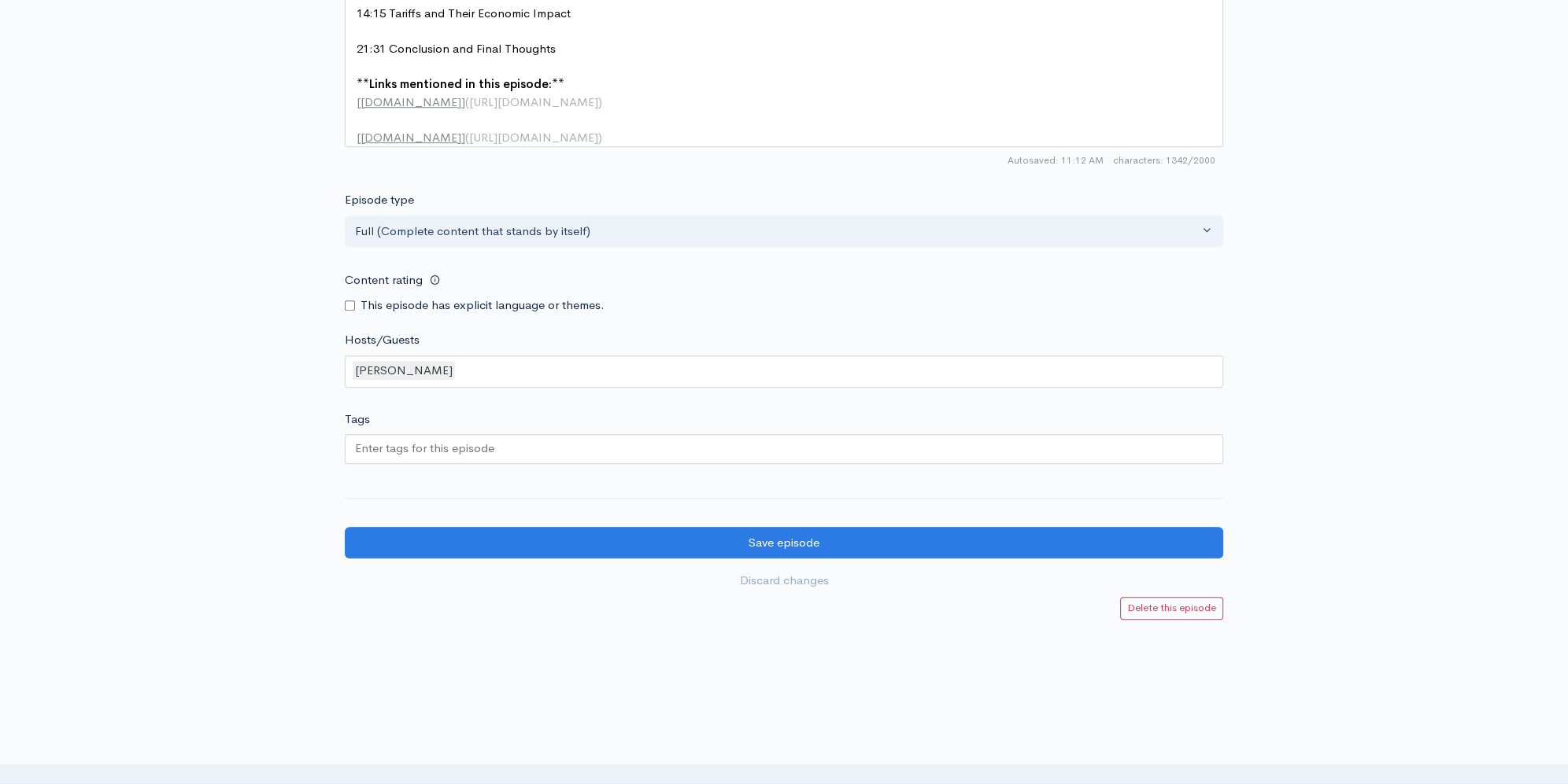
scroll to position [1503, 0]
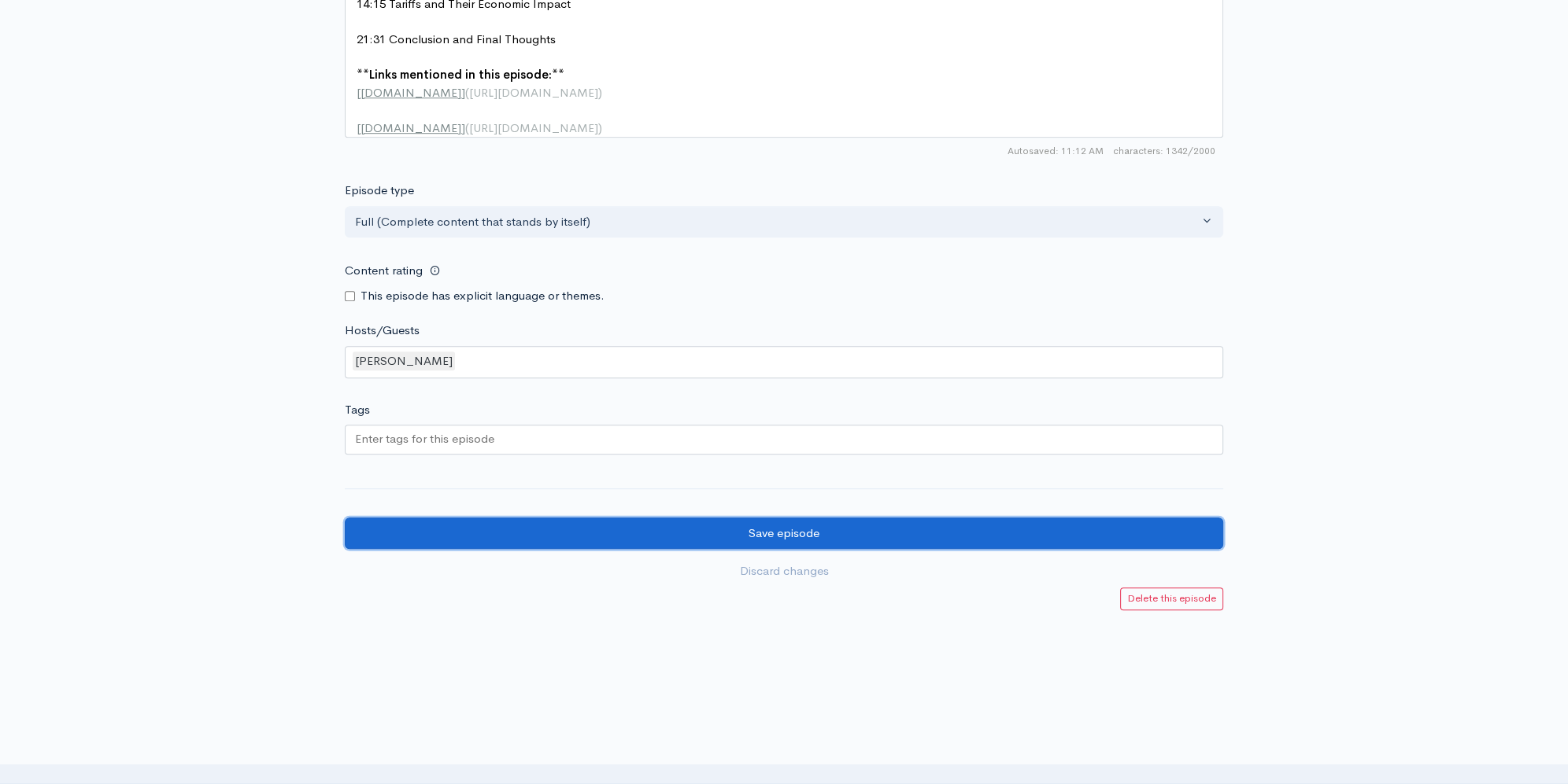
click at [823, 544] on input "Save episode" at bounding box center [784, 533] width 878 height 32
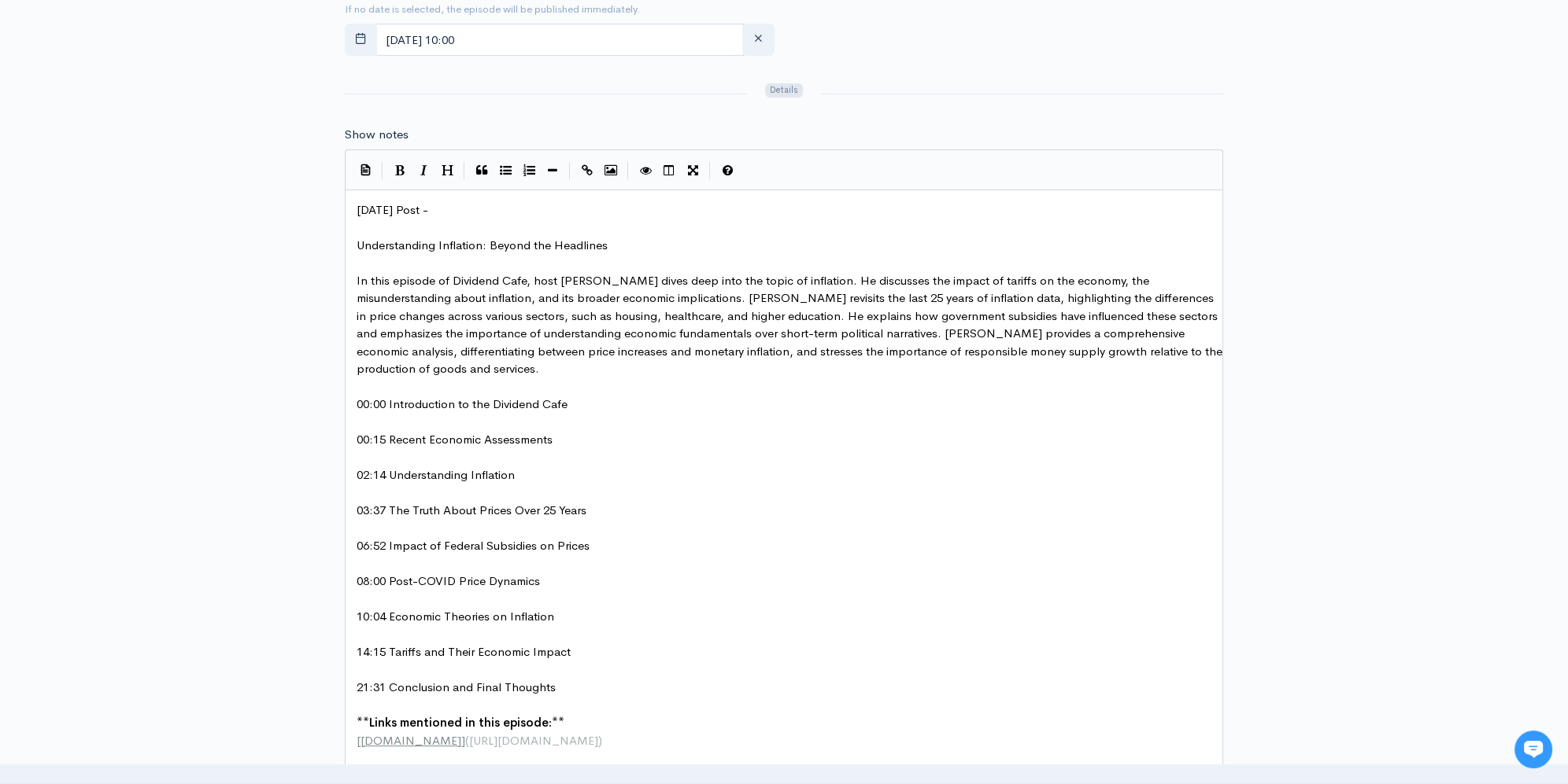
scroll to position [535, 0]
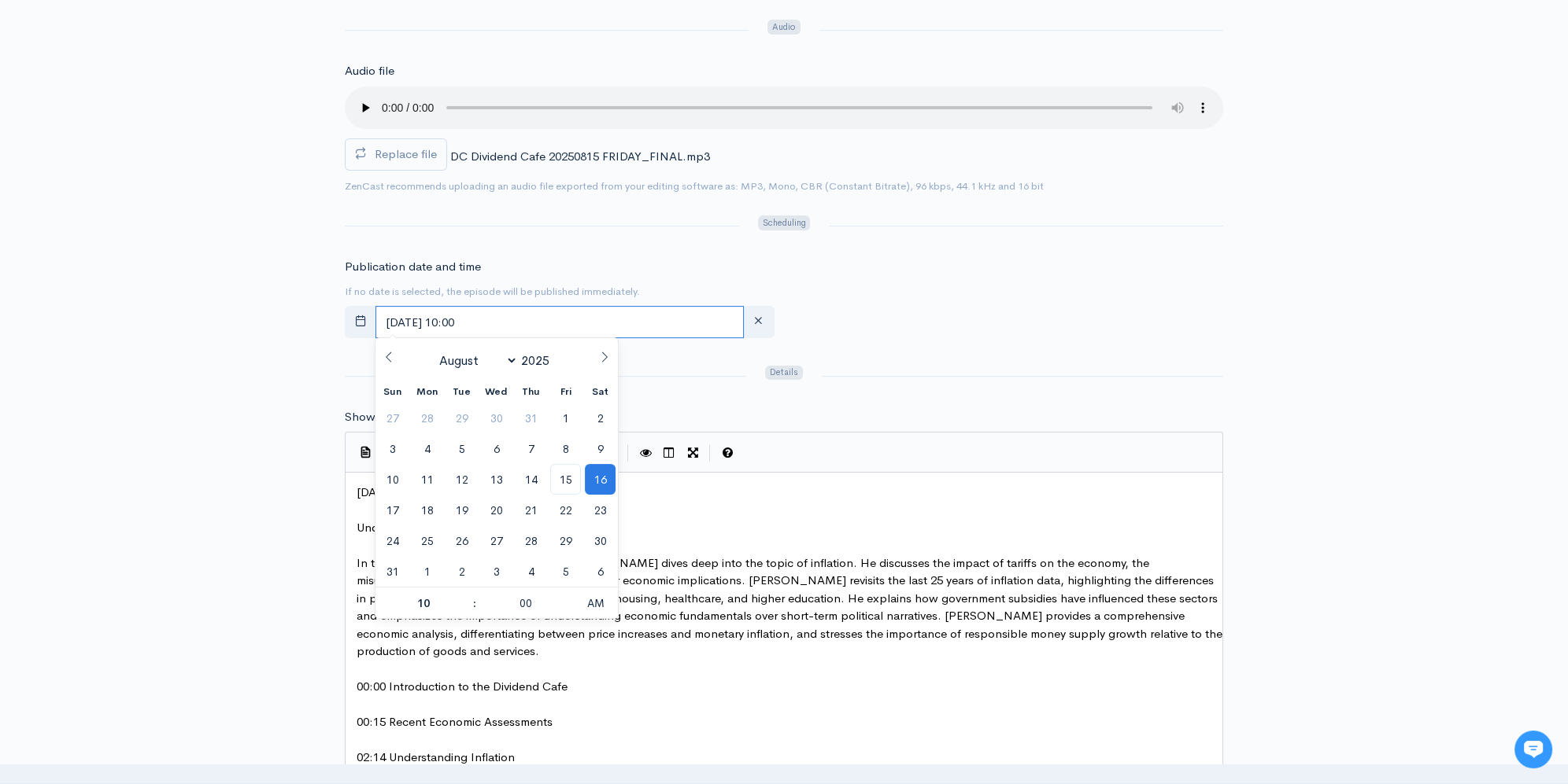
click at [514, 320] on input "[DATE] 10:00" at bounding box center [559, 322] width 368 height 32
click at [567, 485] on span "15" at bounding box center [565, 479] width 30 height 30
type input "August, 15 2025 10:00"
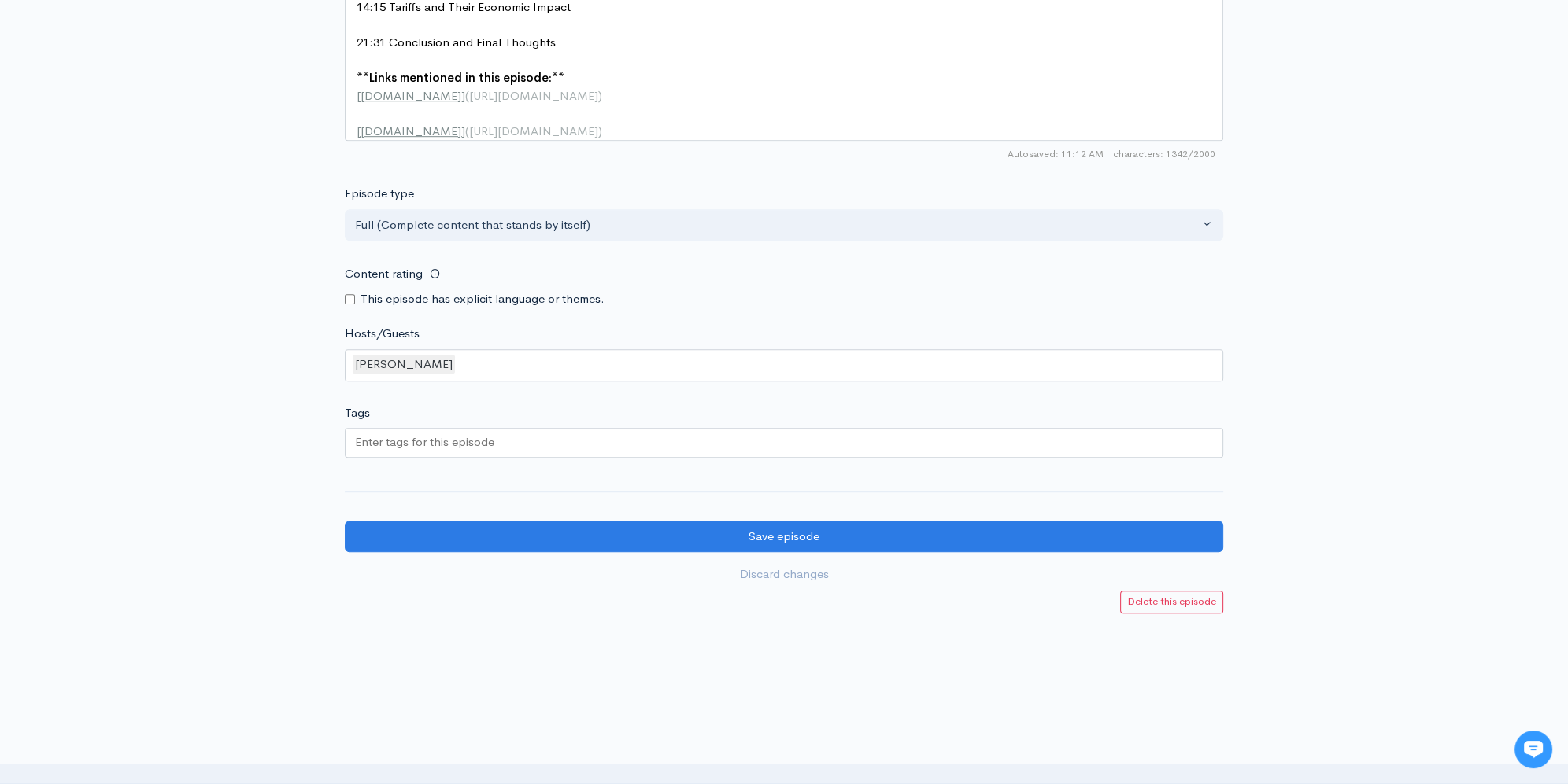
scroll to position [1473, 0]
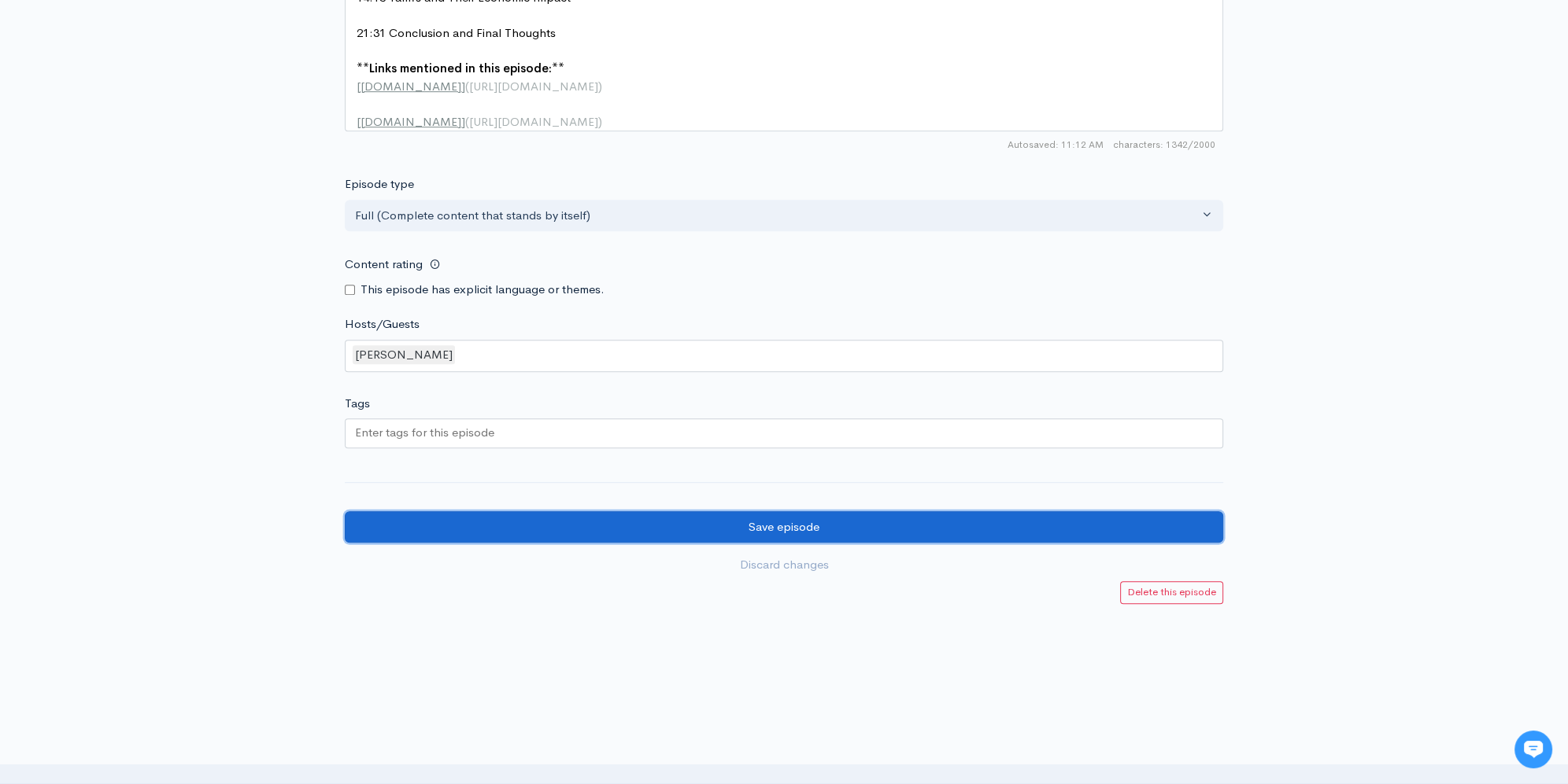
click at [810, 539] on input "Save episode" at bounding box center [784, 528] width 878 height 32
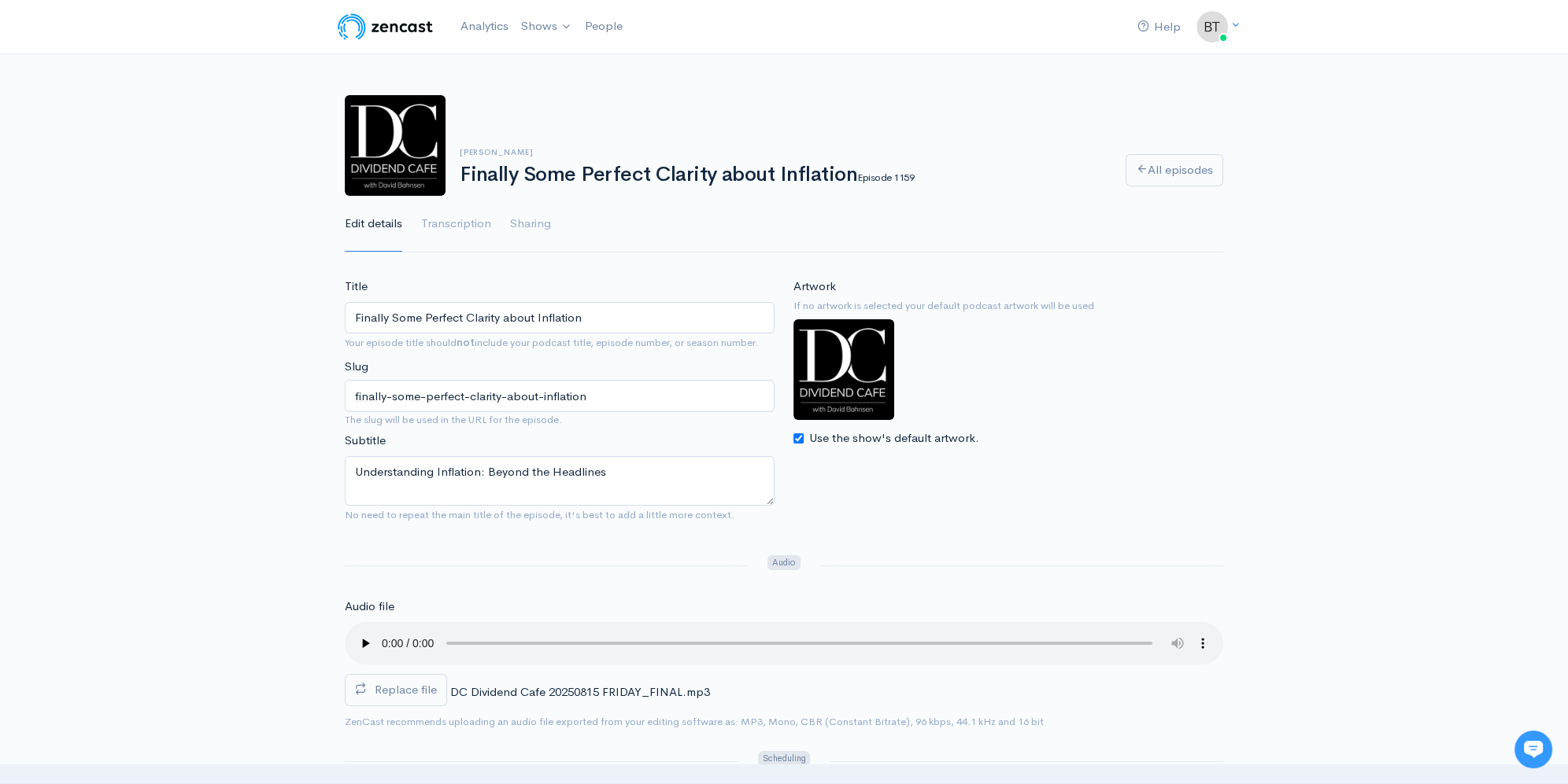
click at [213, 175] on div "David Bahnsen Finally Some Perfect Clarity about Inflation Episode 1159 All epi…" at bounding box center [784, 164] width 1568 height 177
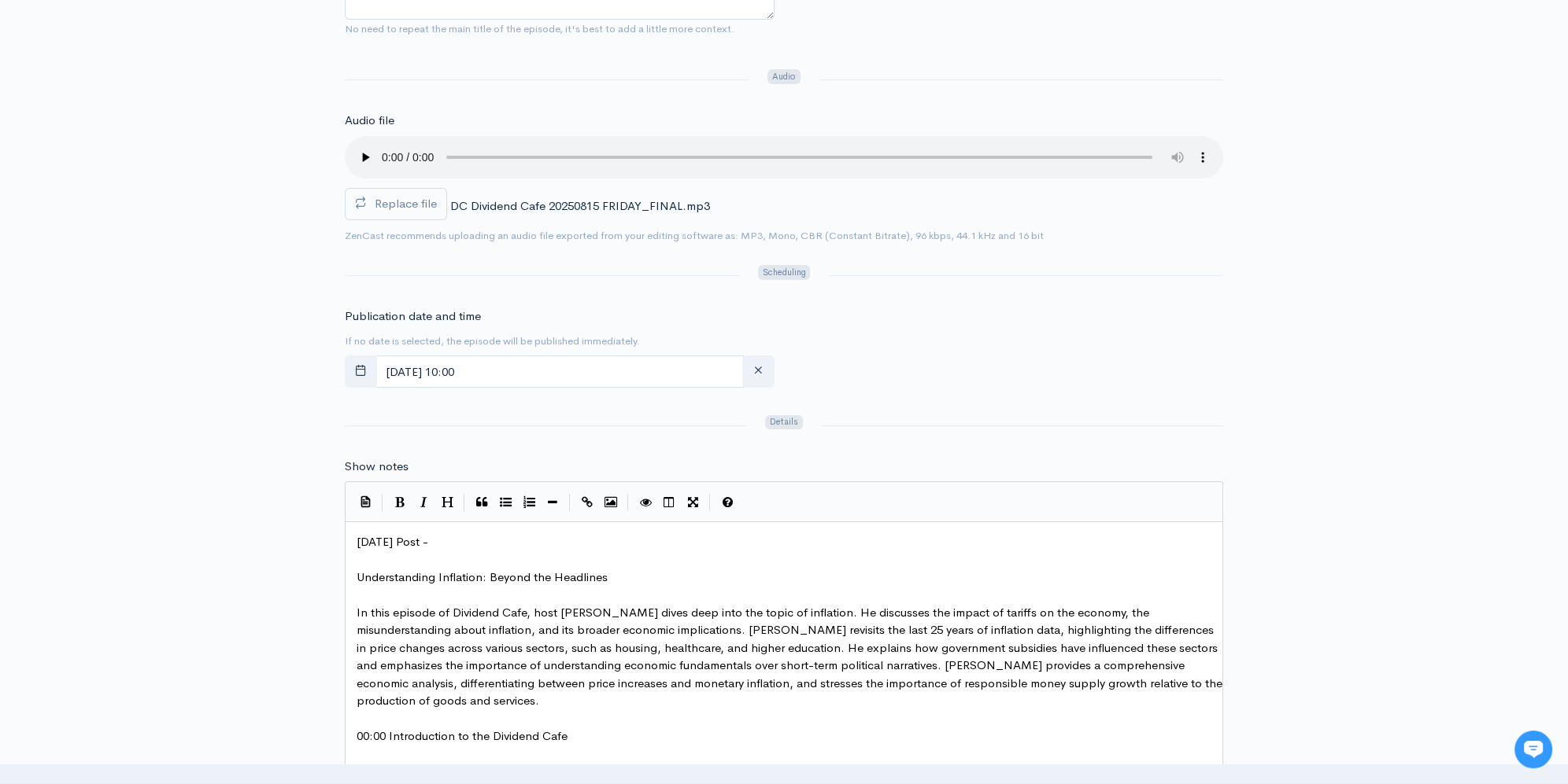
scroll to position [495, 0]
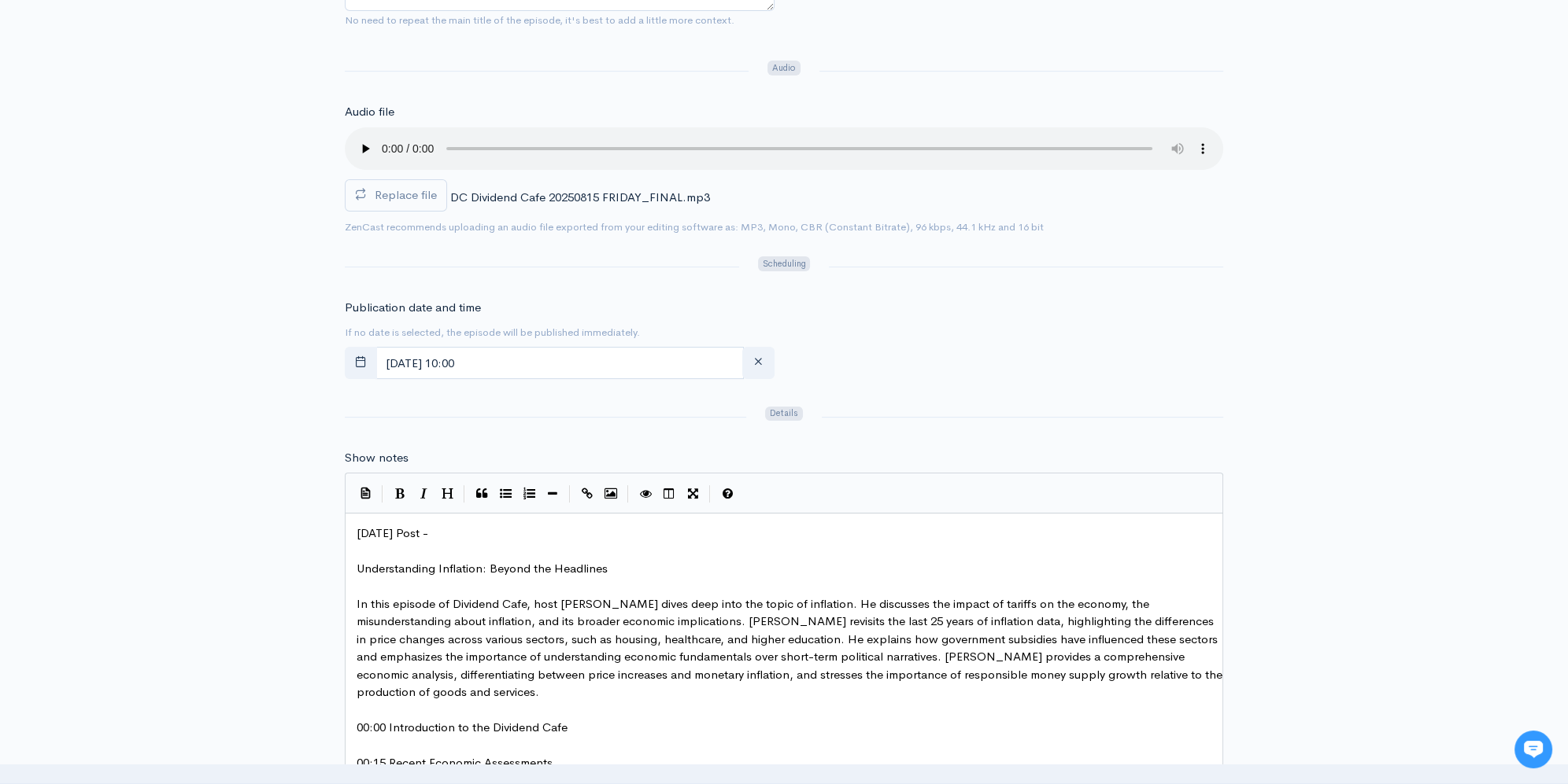
click at [488, 533] on pre "[DATE] Post -" at bounding box center [789, 533] width 872 height 18
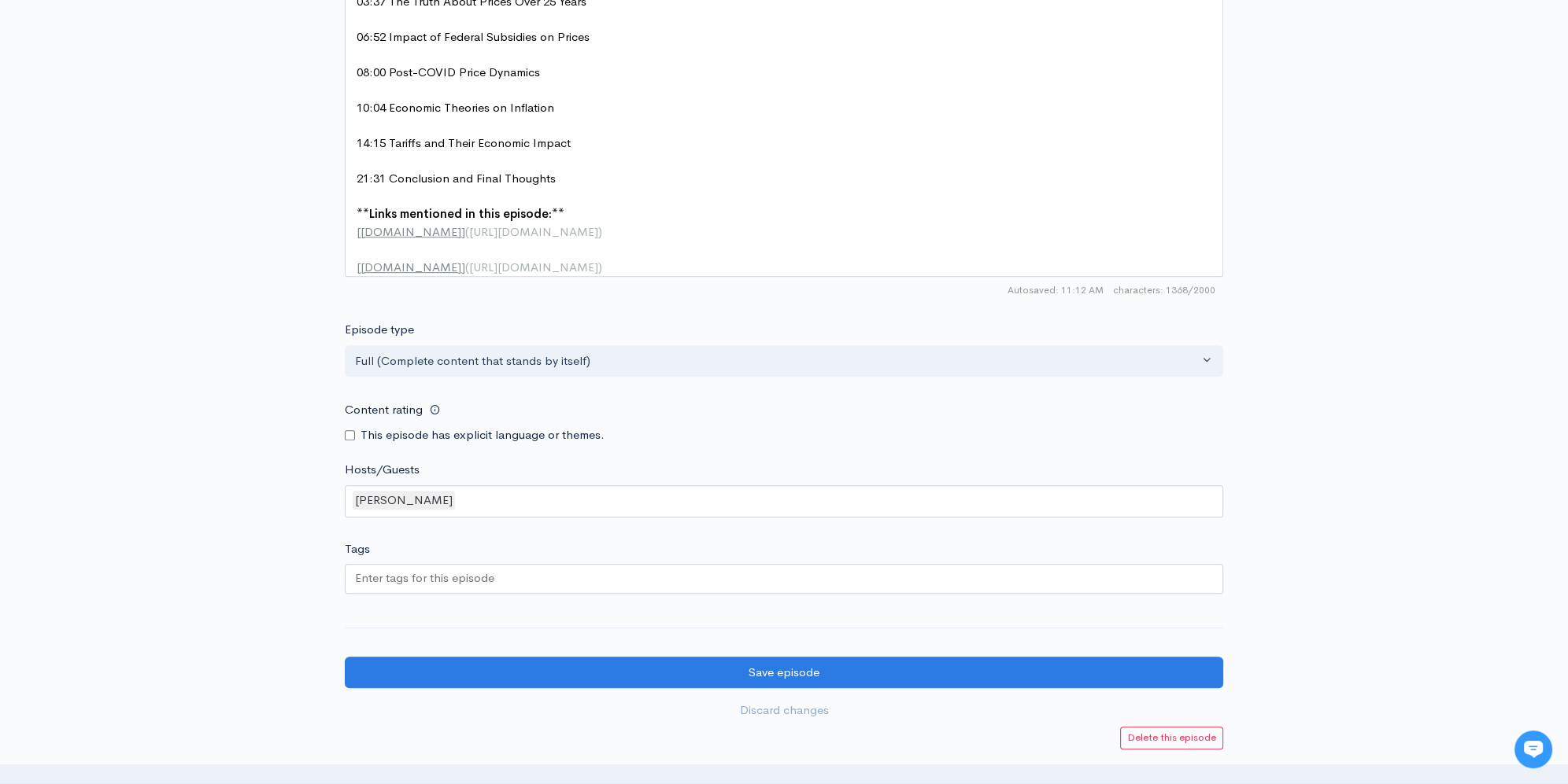
scroll to position [1473, 0]
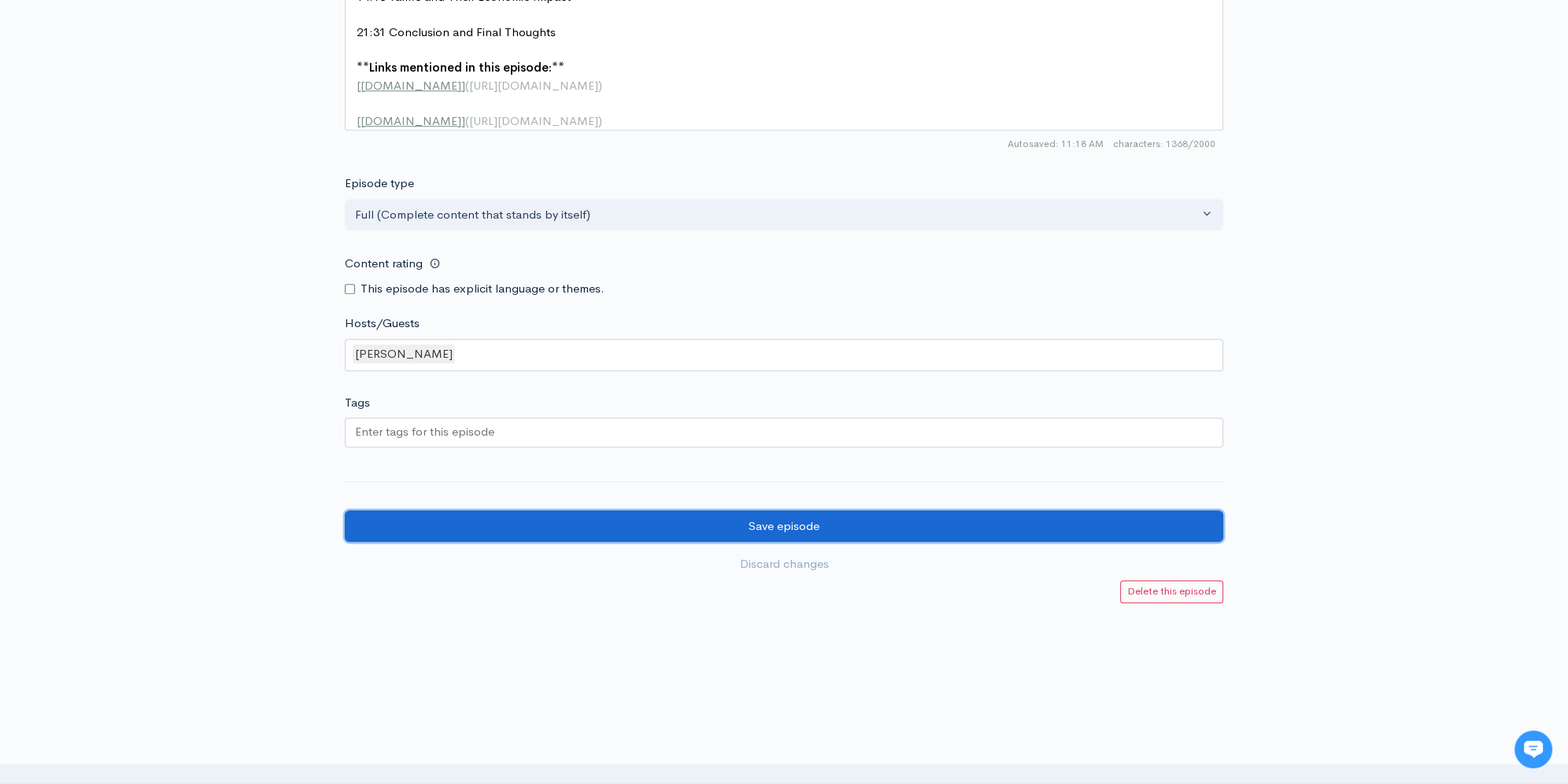
click at [793, 543] on input "Save episode" at bounding box center [784, 527] width 878 height 32
